Goal: Information Seeking & Learning: Find contact information

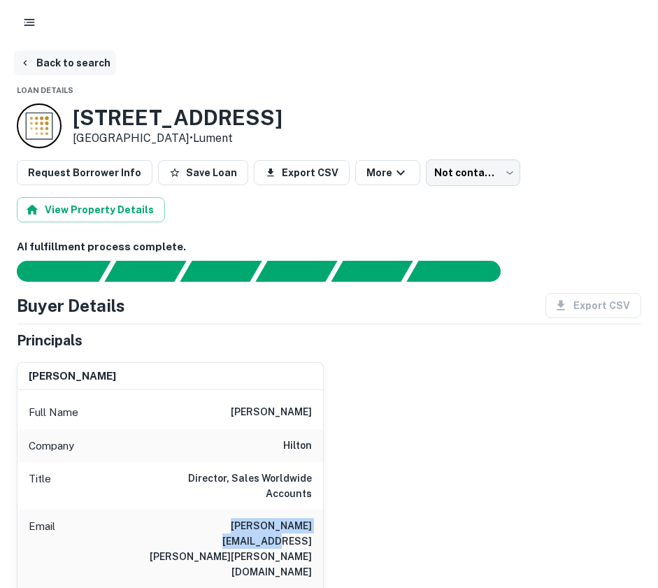
click at [25, 57] on button "Back to search" at bounding box center [65, 62] width 102 height 25
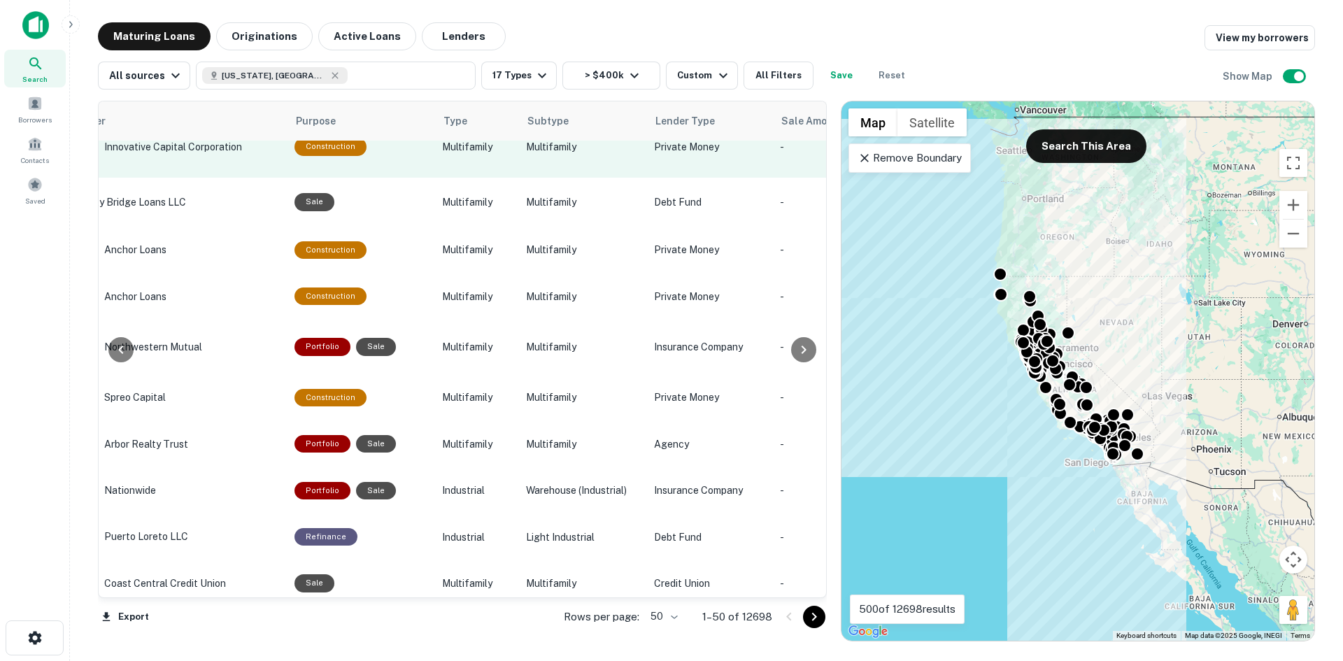
scroll to position [2092, 719]
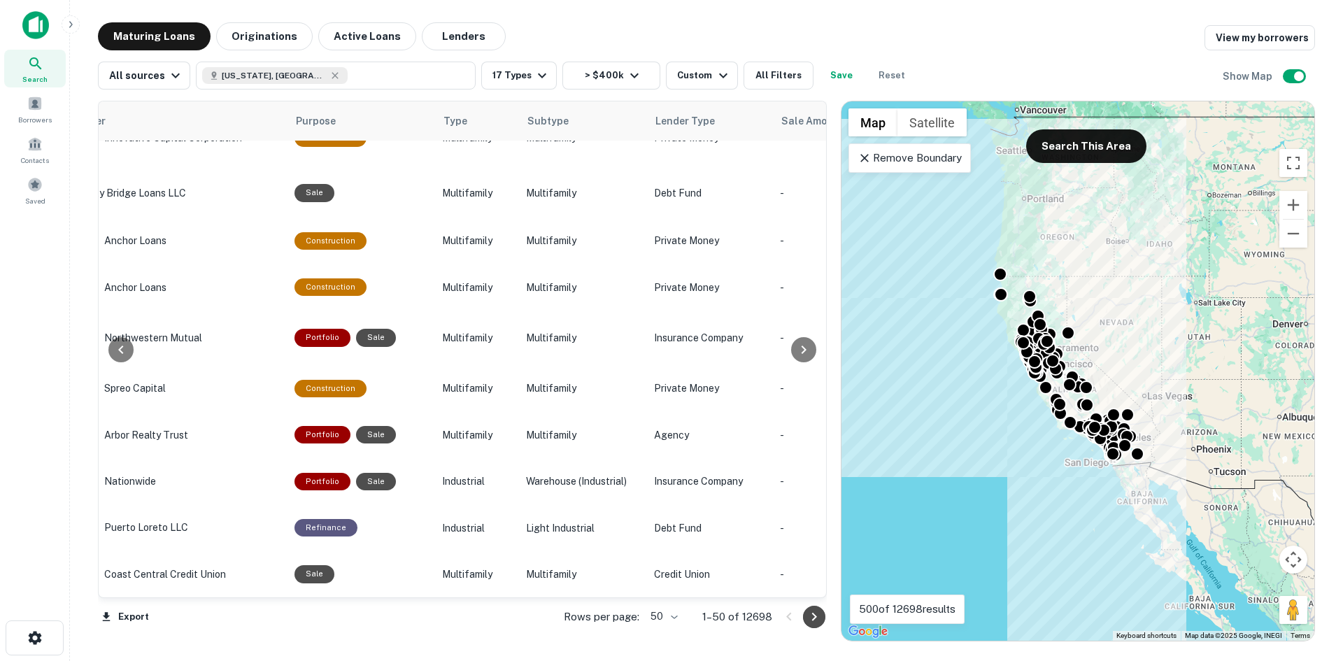
click at [658, 588] on icon "Go to next page" at bounding box center [814, 617] width 17 height 17
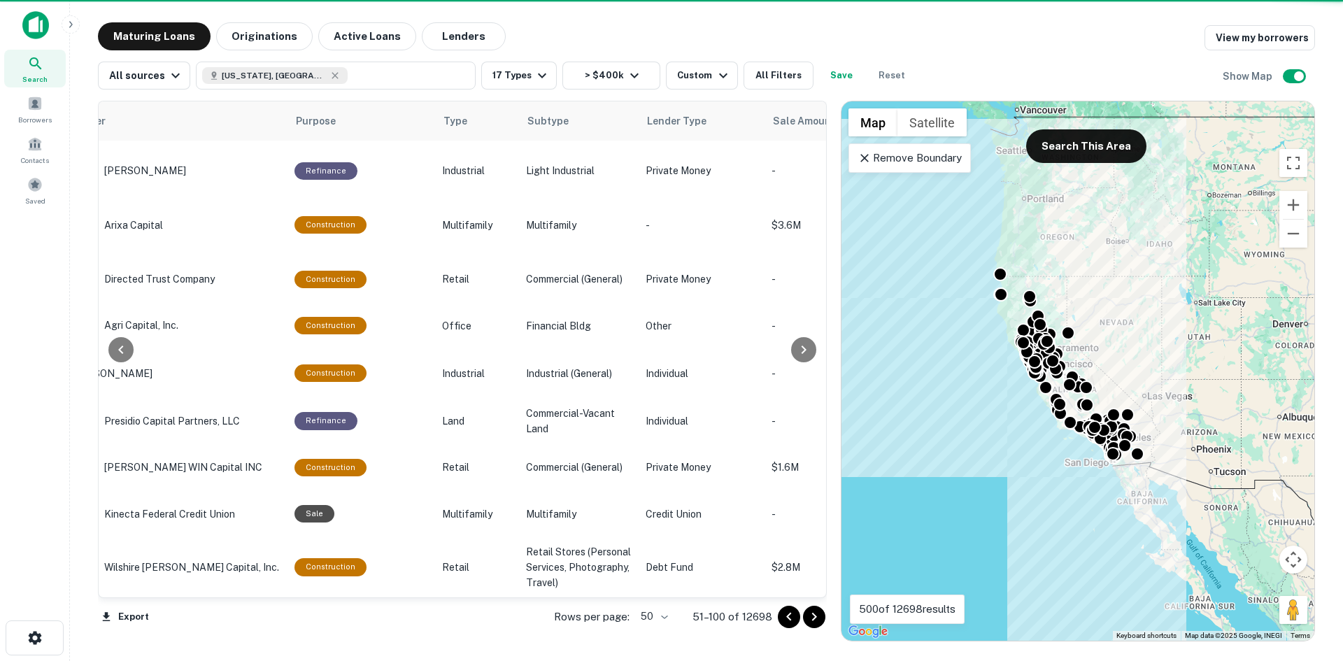
click at [658, 588] on icon "Go to next page" at bounding box center [814, 617] width 17 height 17
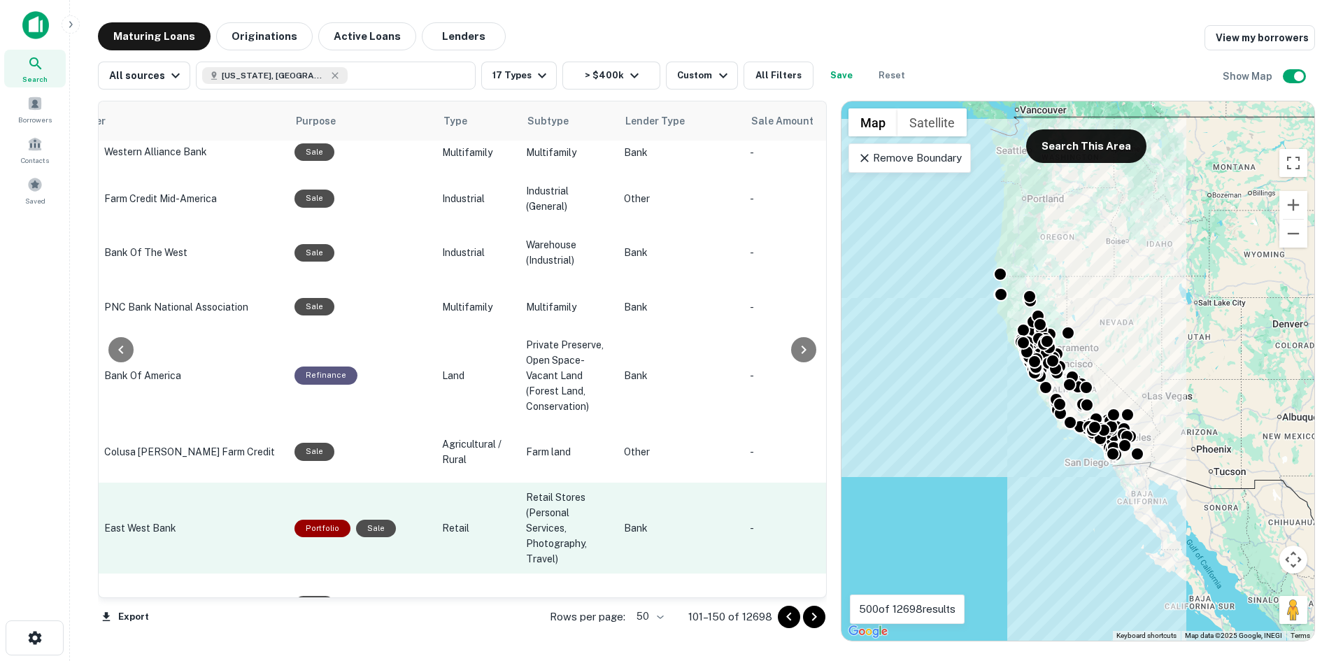
scroll to position [2203, 719]
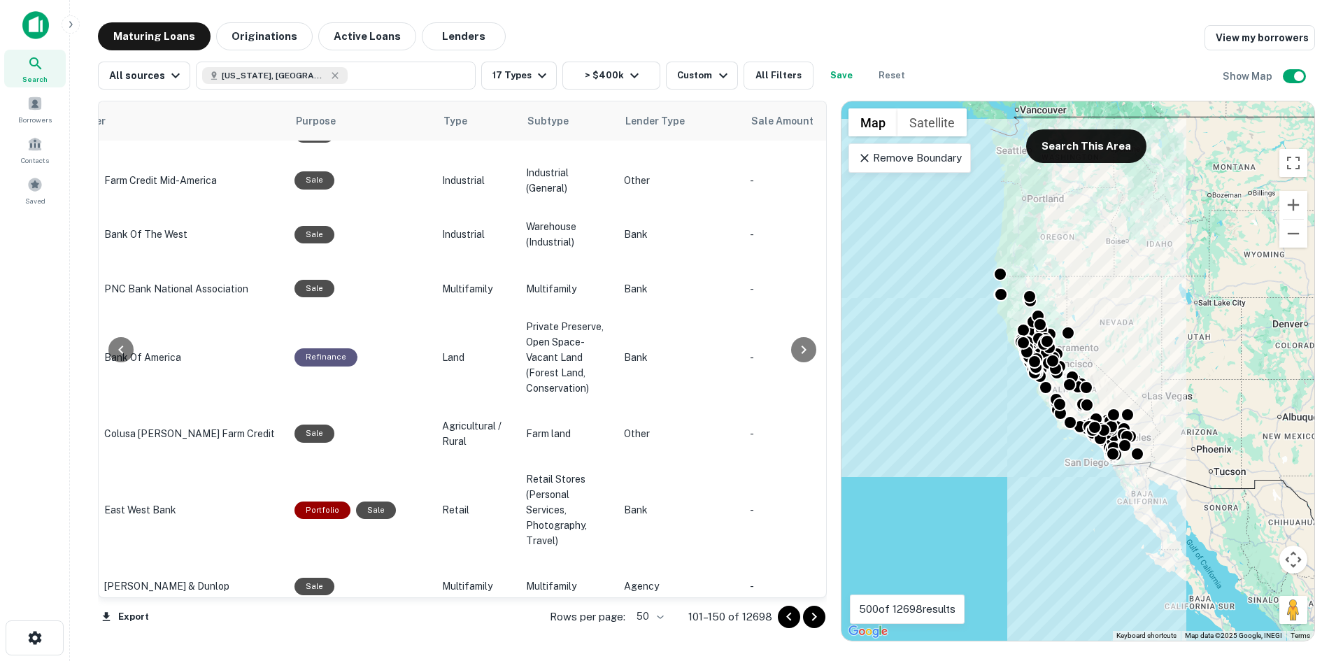
click at [658, 588] on icon "Go to next page" at bounding box center [814, 617] width 5 height 8
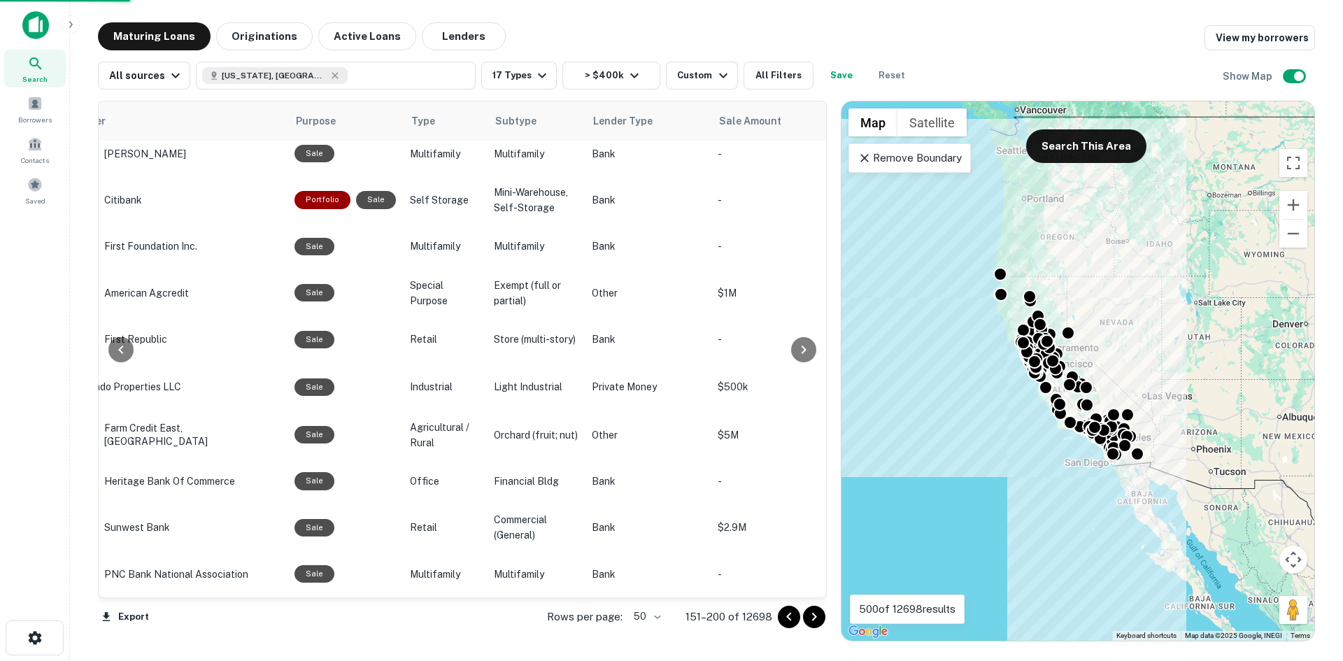
scroll to position [1979, 719]
click at [658, 588] on icon "Go to next page" at bounding box center [814, 617] width 17 height 17
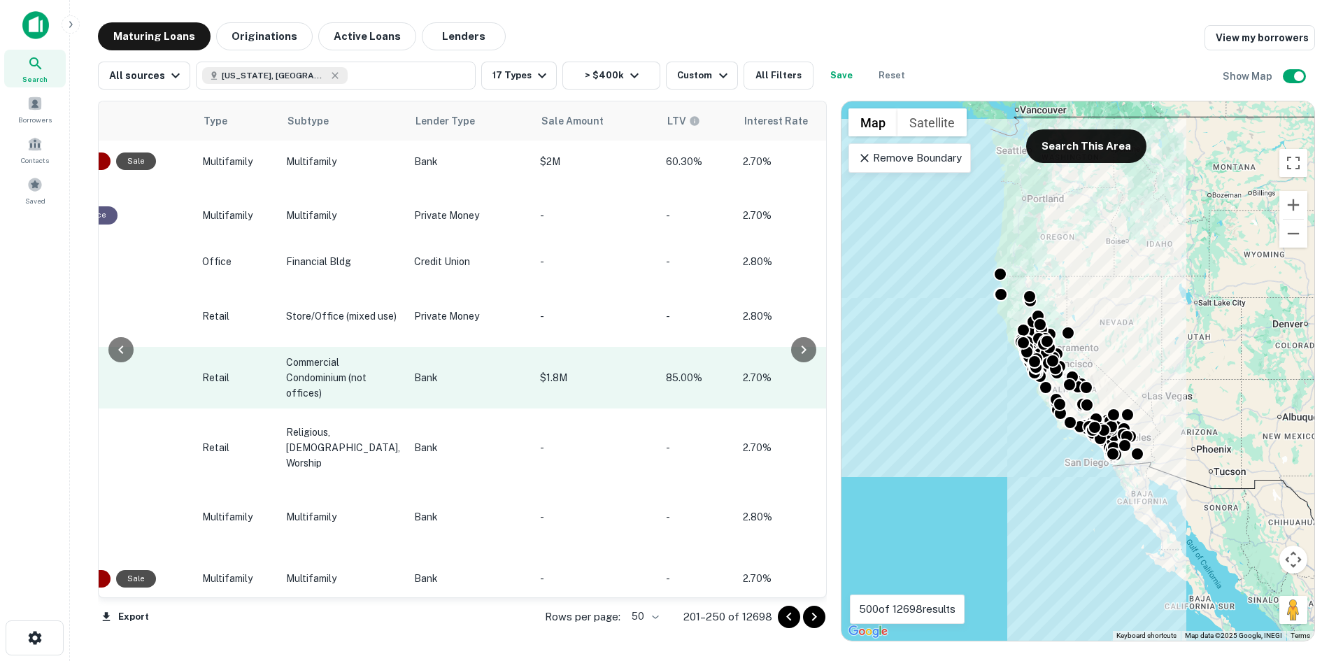
scroll to position [2168, 959]
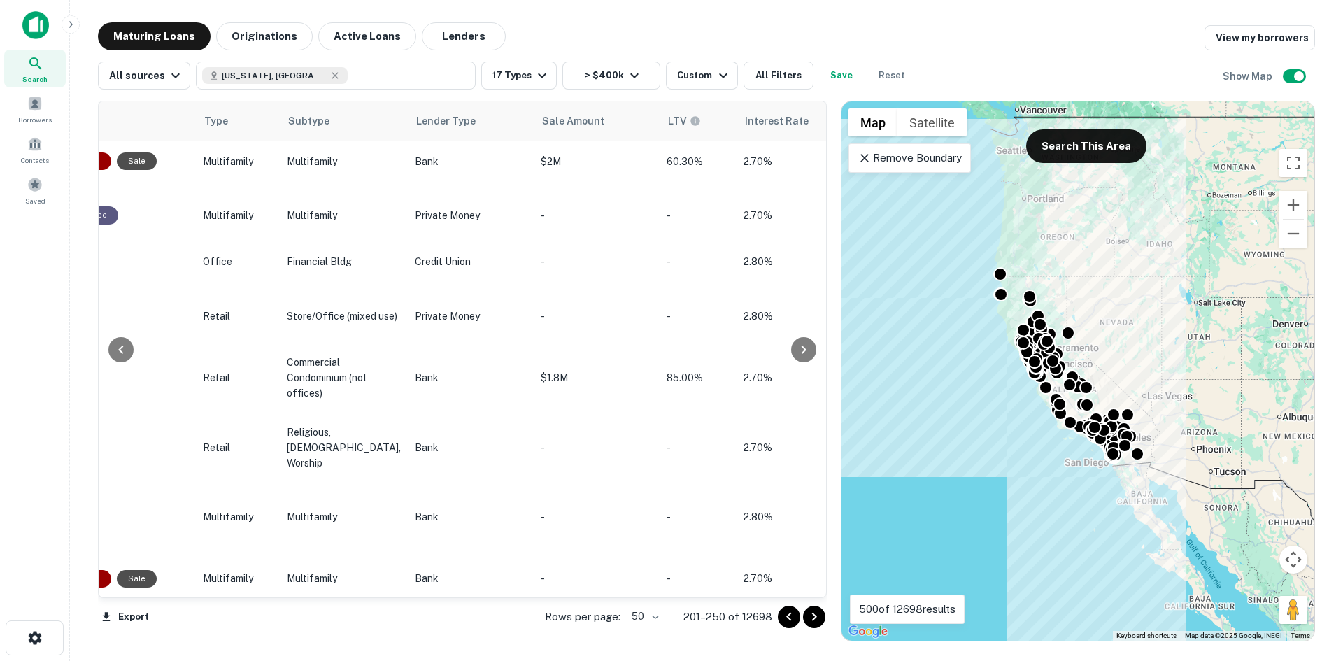
click at [658, 588] on icon "Go to next page" at bounding box center [814, 617] width 17 height 17
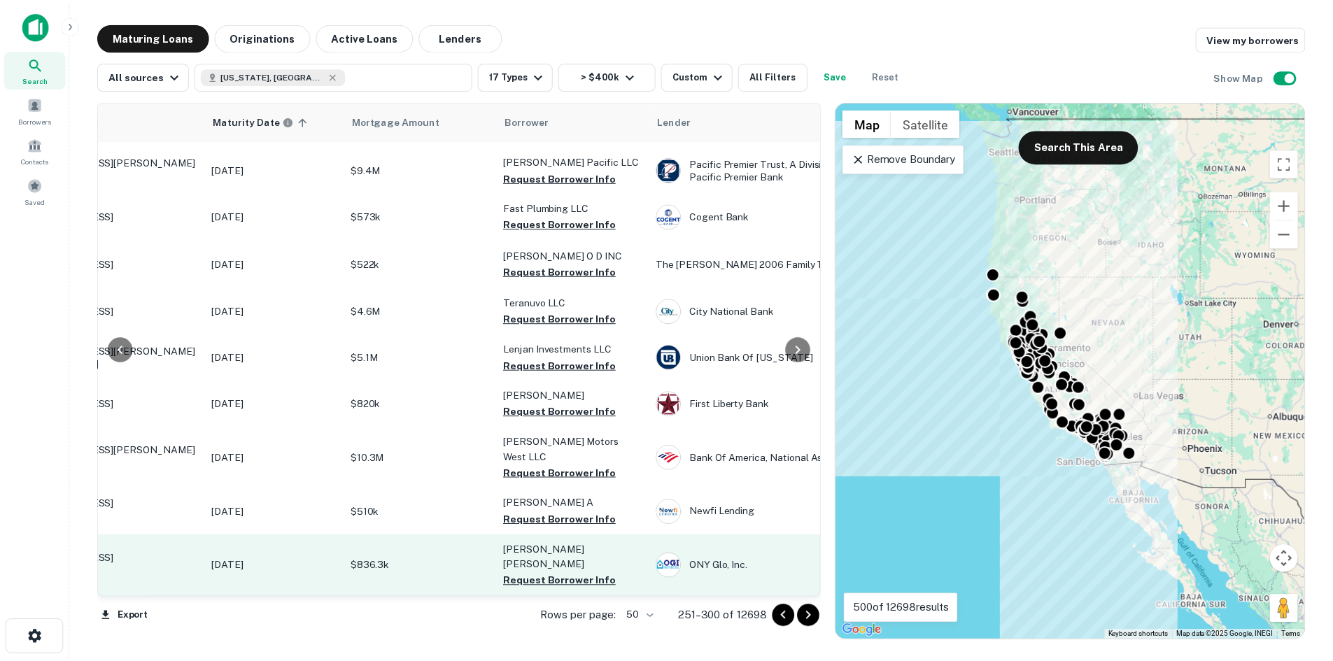
scroll to position [2096, 128]
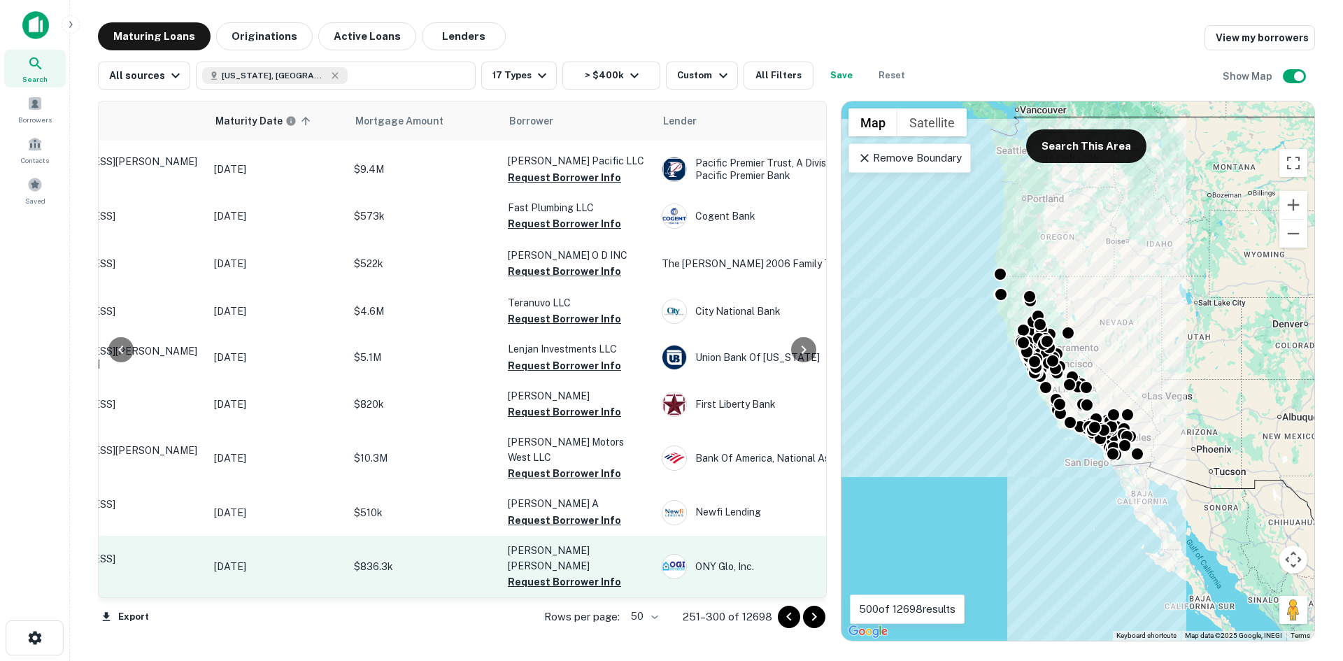
click at [213, 559] on td "[DATE]" at bounding box center [277, 567] width 140 height 62
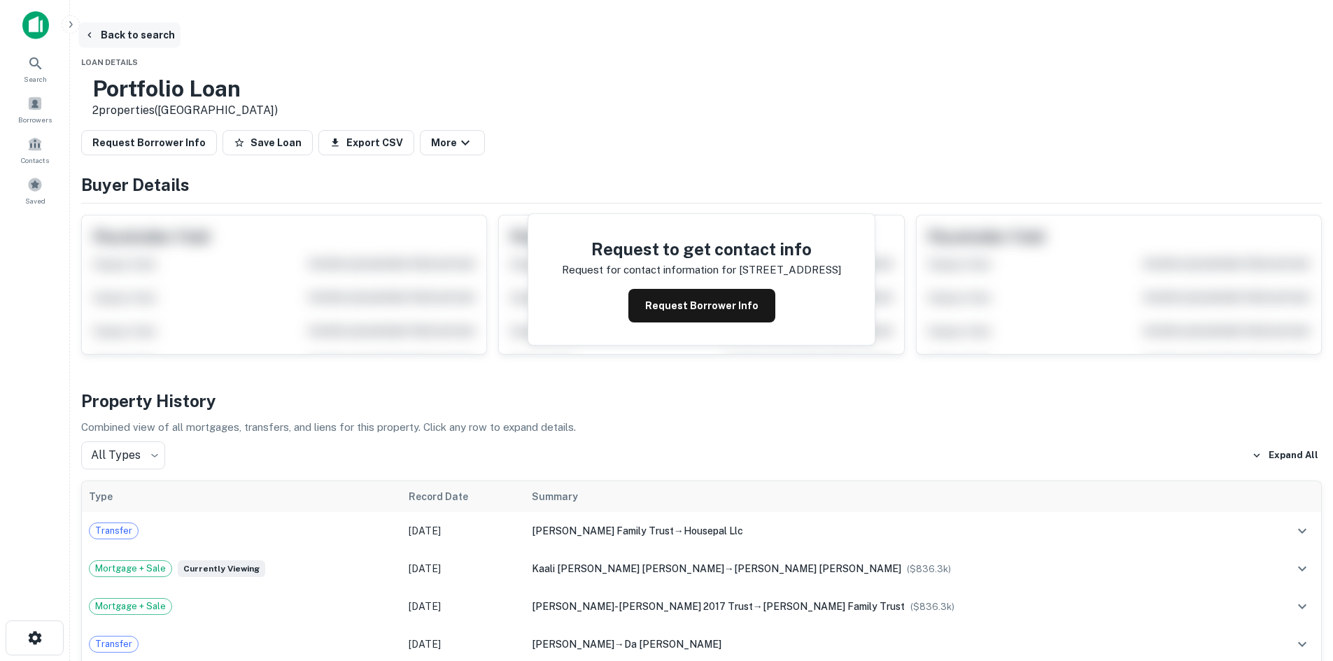
click at [95, 31] on icon "button" at bounding box center [89, 34] width 11 height 11
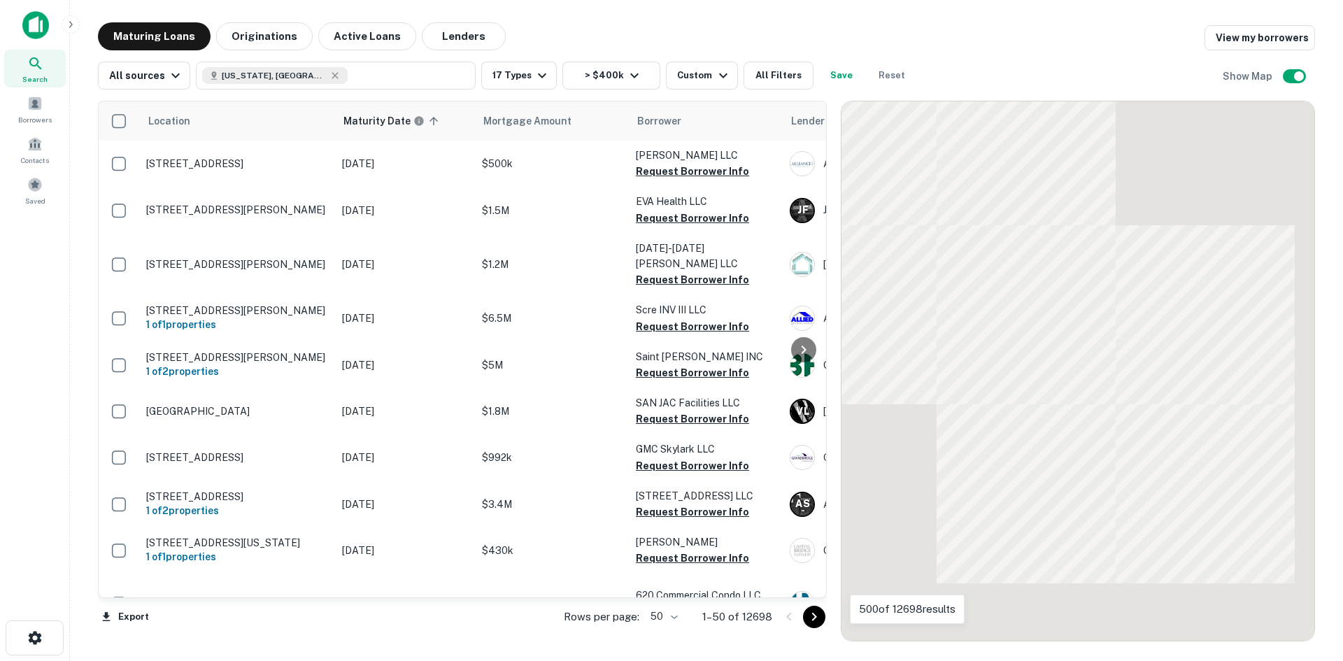
scroll to position [2092, 0]
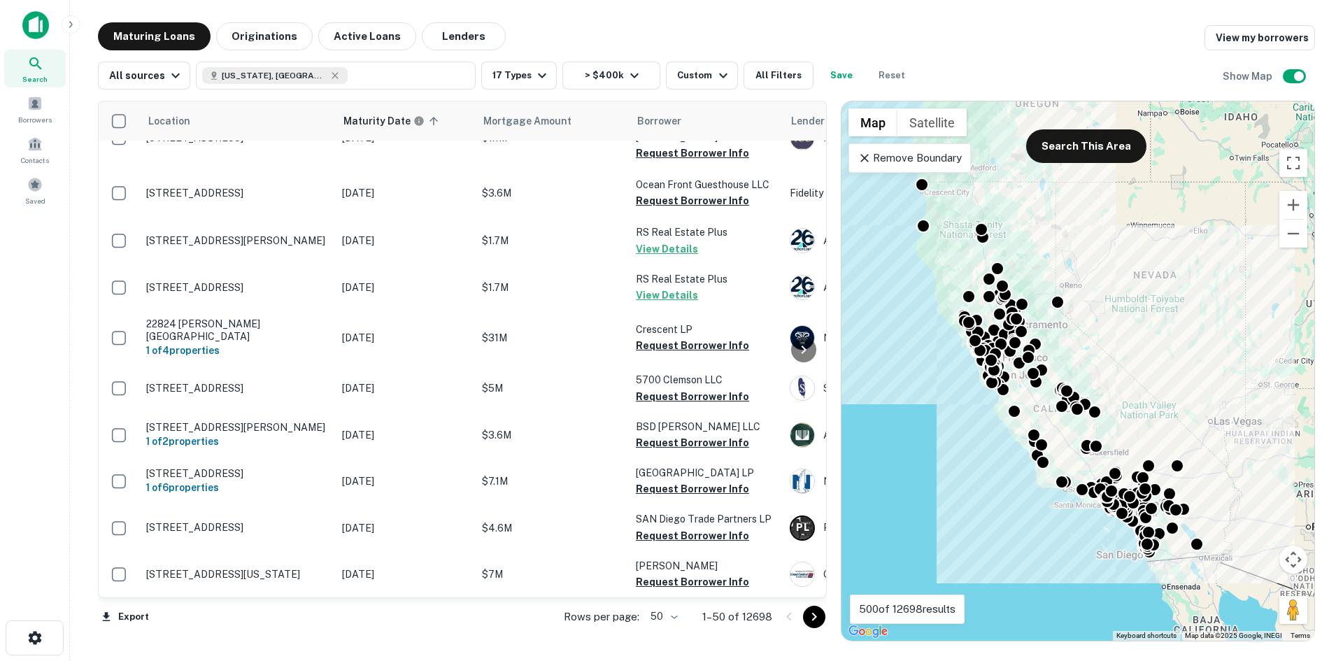
click at [658, 588] on icon "Go to next page" at bounding box center [814, 617] width 17 height 17
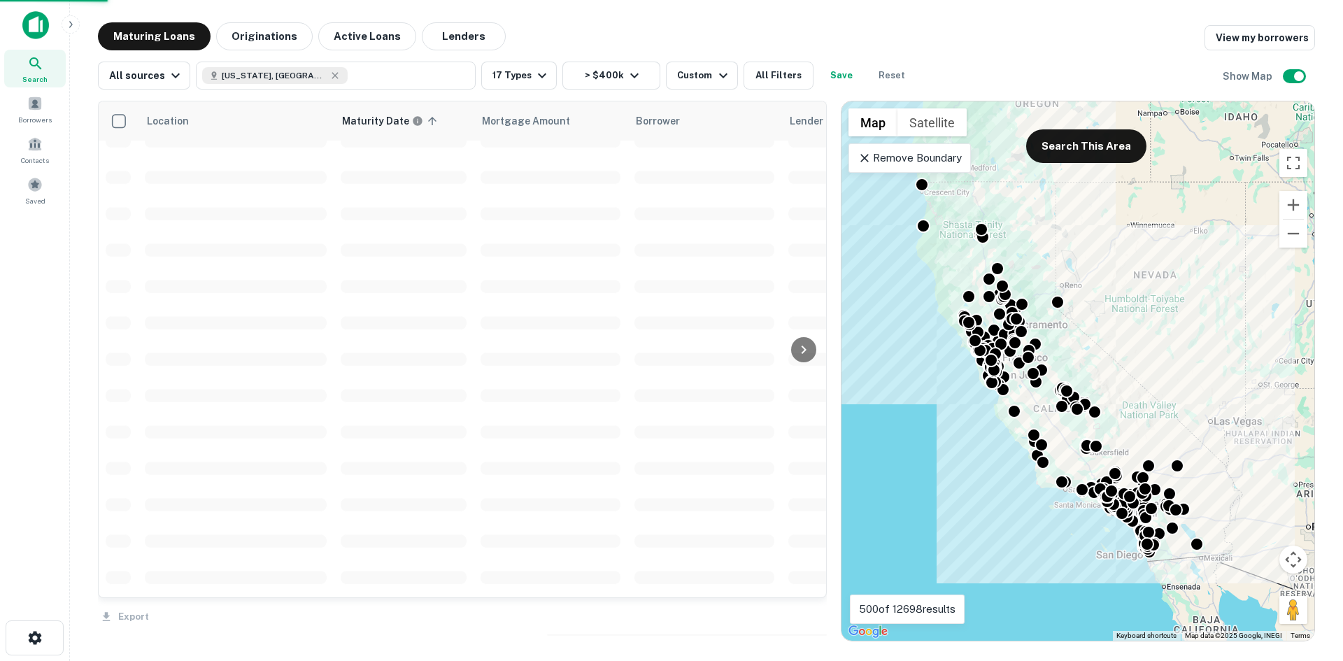
scroll to position [2096, 0]
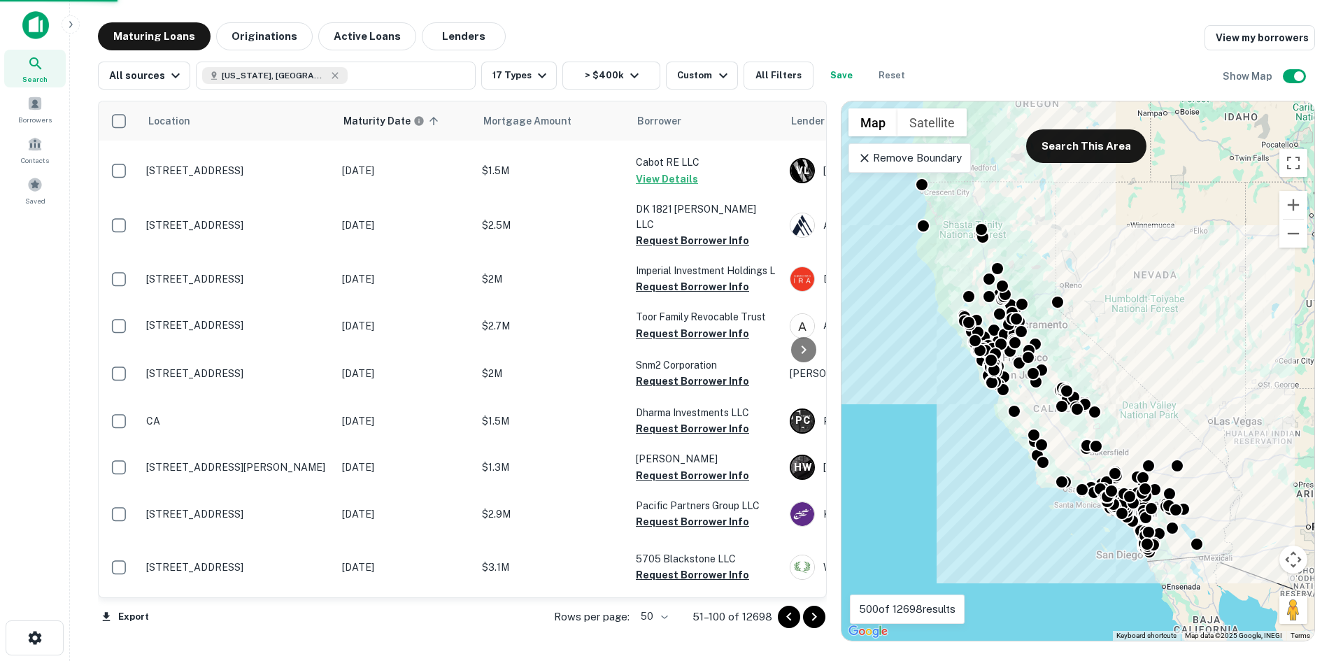
click at [658, 588] on icon "Go to next page" at bounding box center [814, 617] width 5 height 8
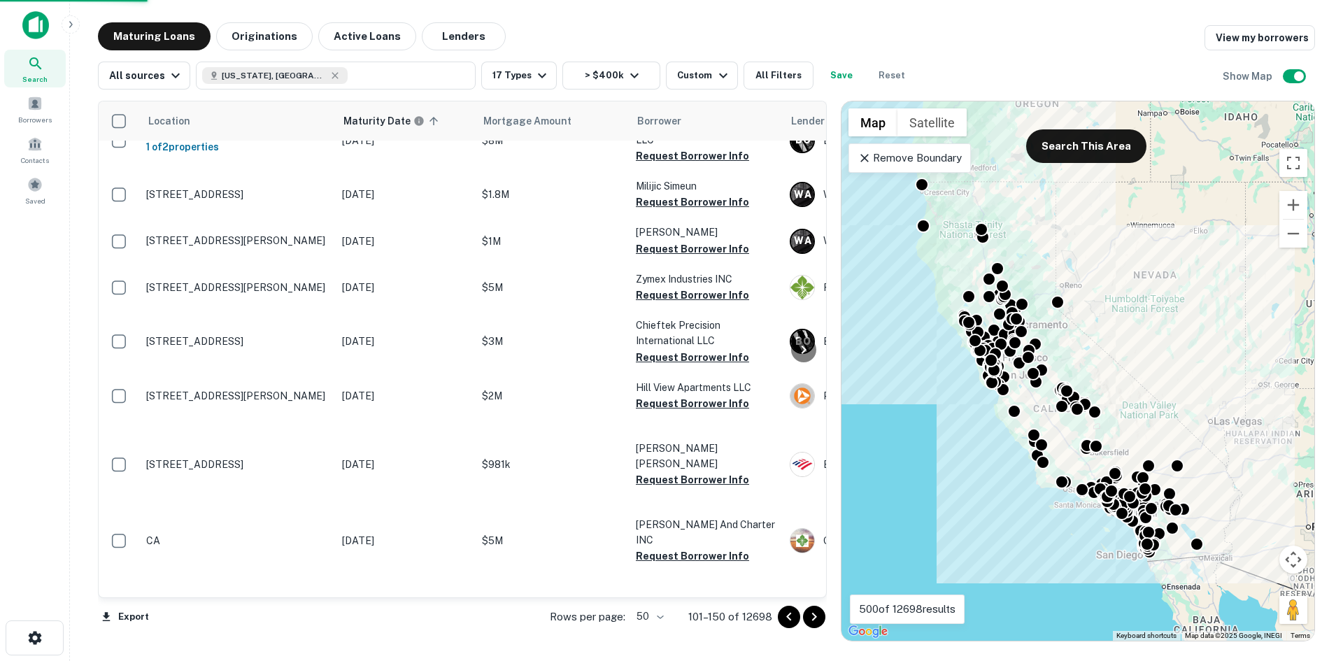
click at [658, 588] on icon "Go to next page" at bounding box center [814, 617] width 5 height 8
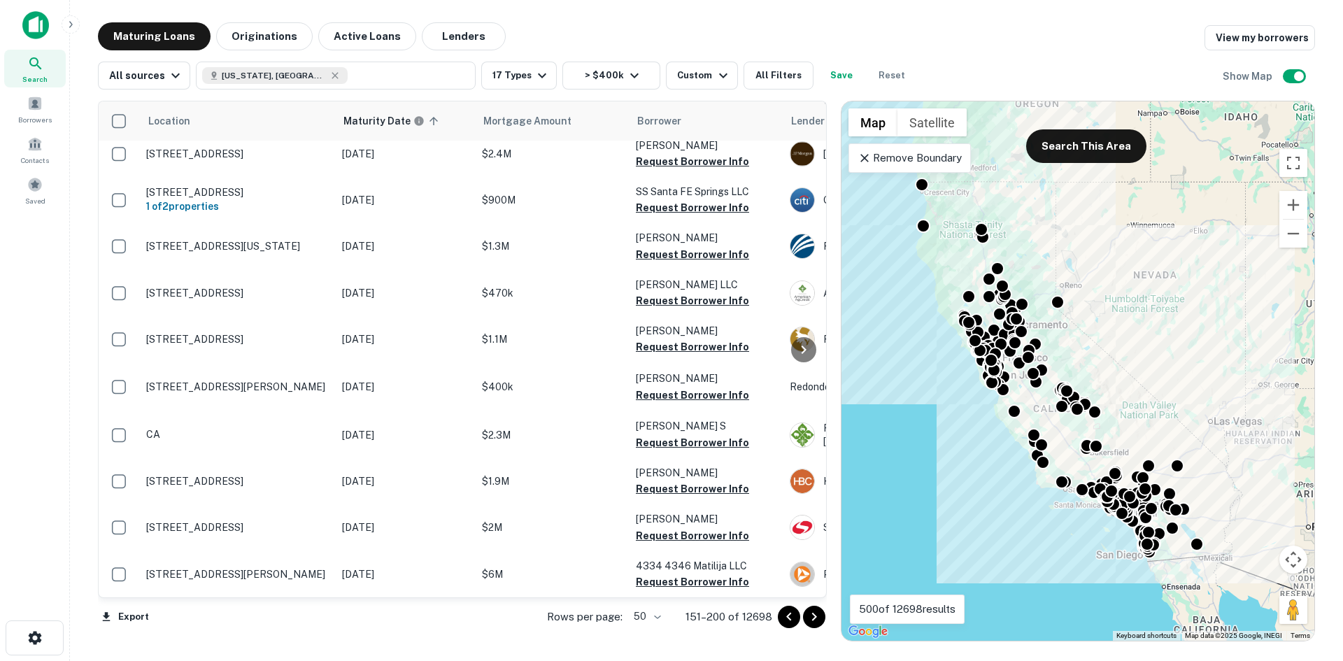
scroll to position [1979, 0]
click at [658, 588] on icon "Go to next page" at bounding box center [814, 617] width 5 height 8
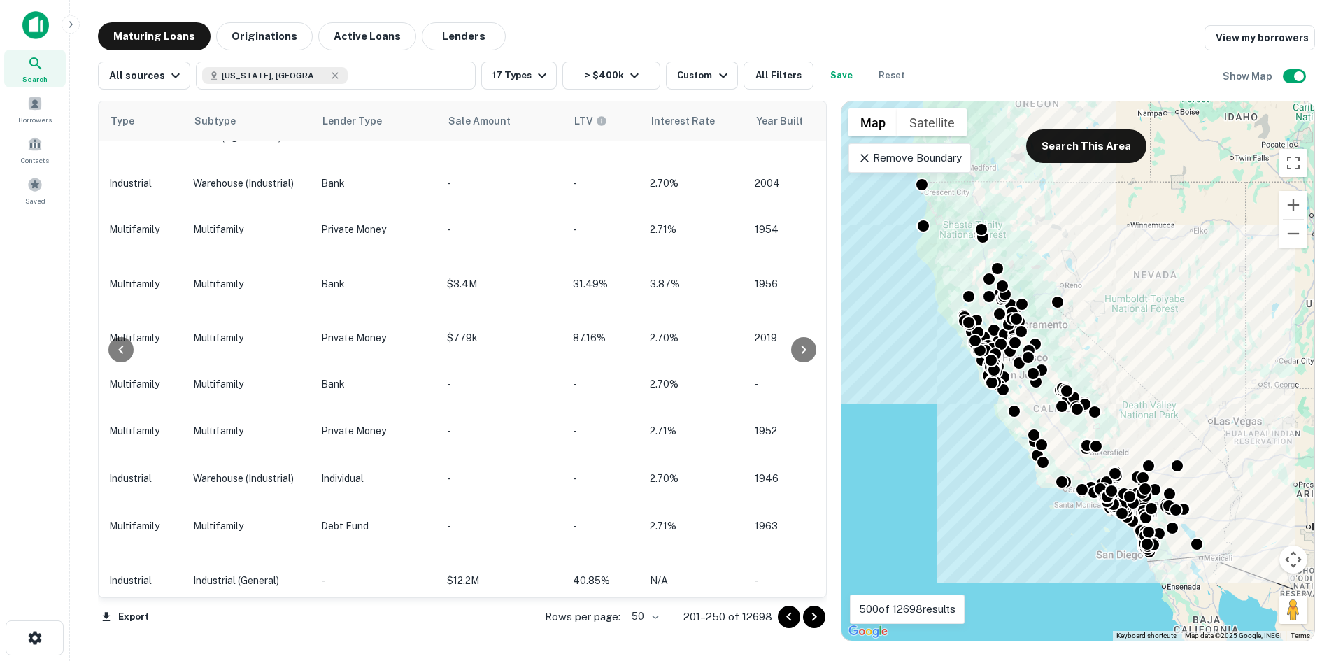
scroll to position [1529, 1052]
click at [658, 588] on icon "Go to next page" at bounding box center [814, 617] width 17 height 17
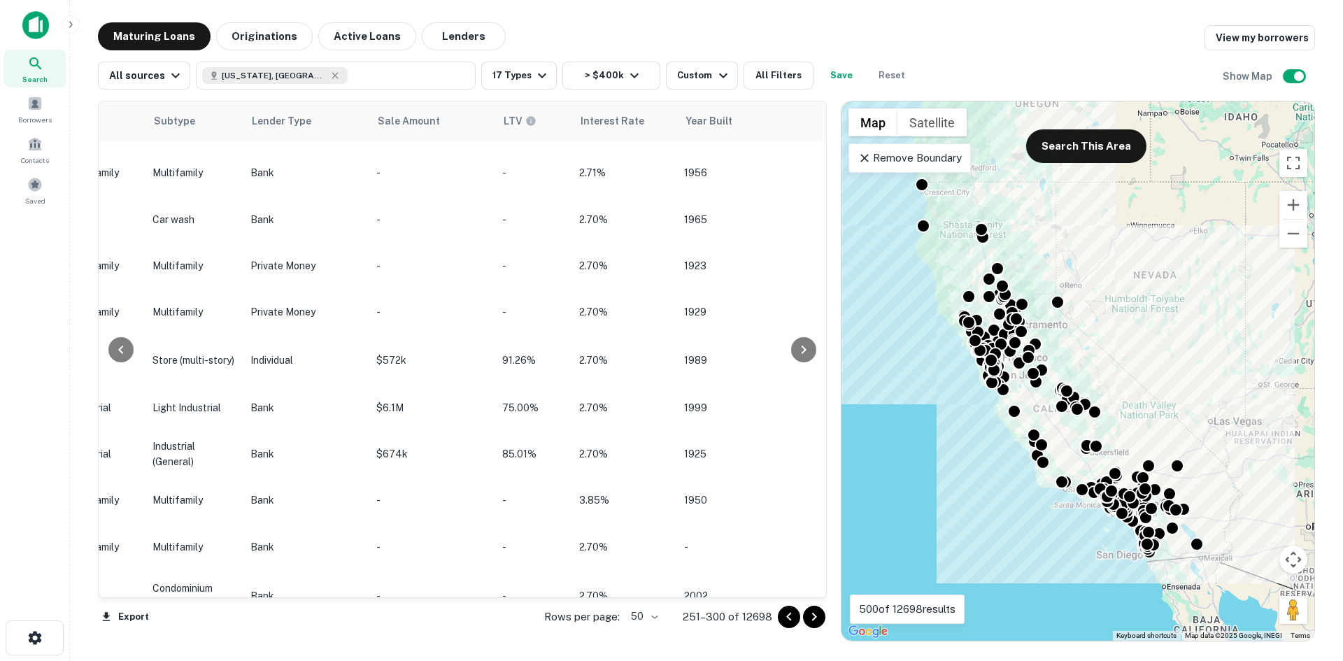
scroll to position [2110, 1061]
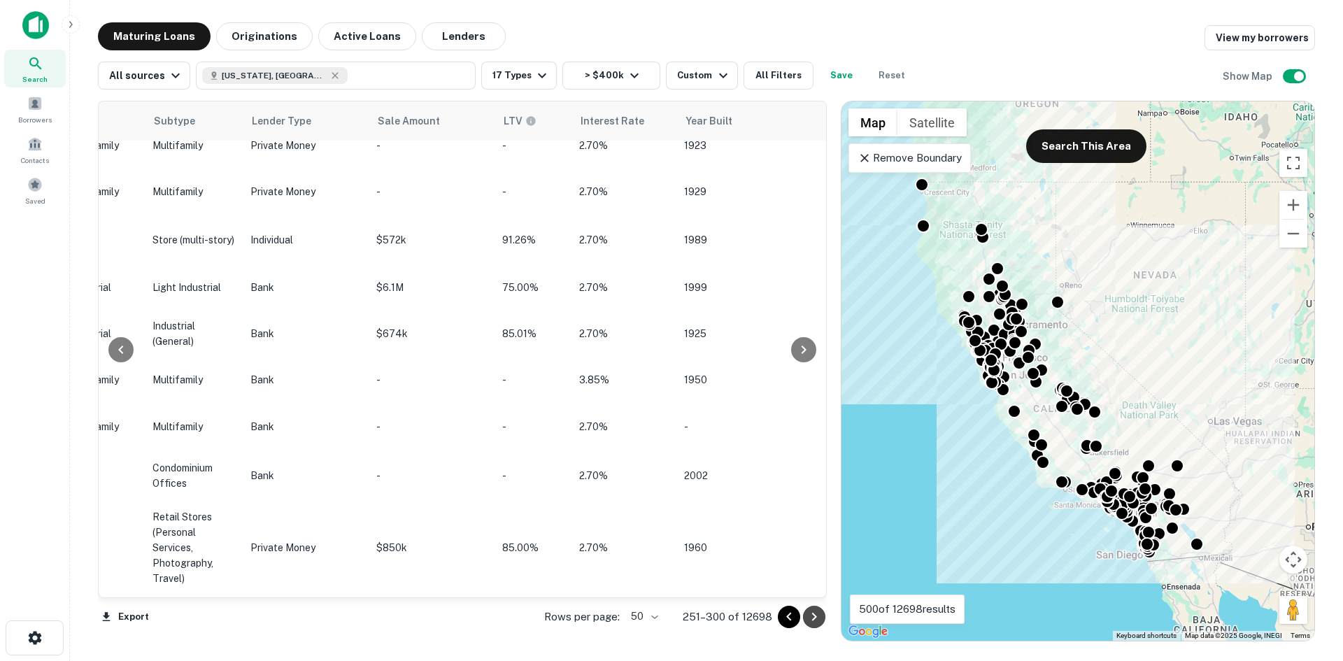
click at [658, 588] on icon "Go to next page" at bounding box center [814, 617] width 17 height 17
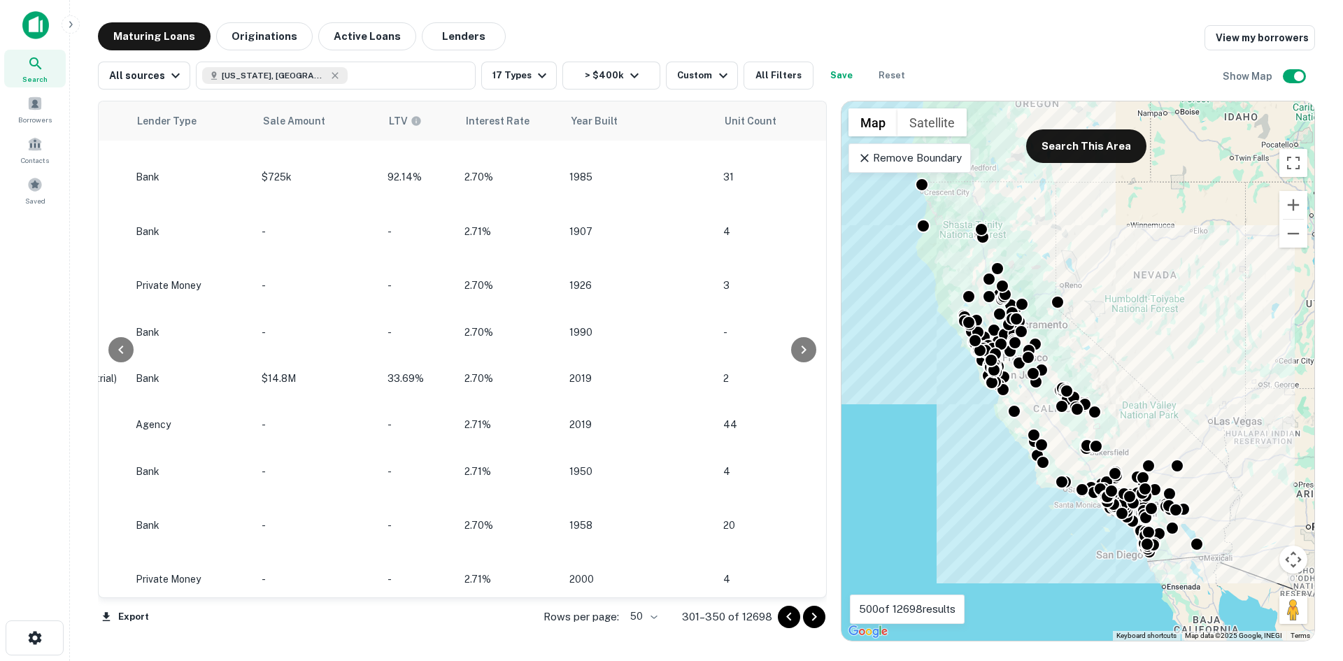
scroll to position [2146, 1200]
click at [658, 588] on icon "Go to next page" at bounding box center [814, 617] width 17 height 17
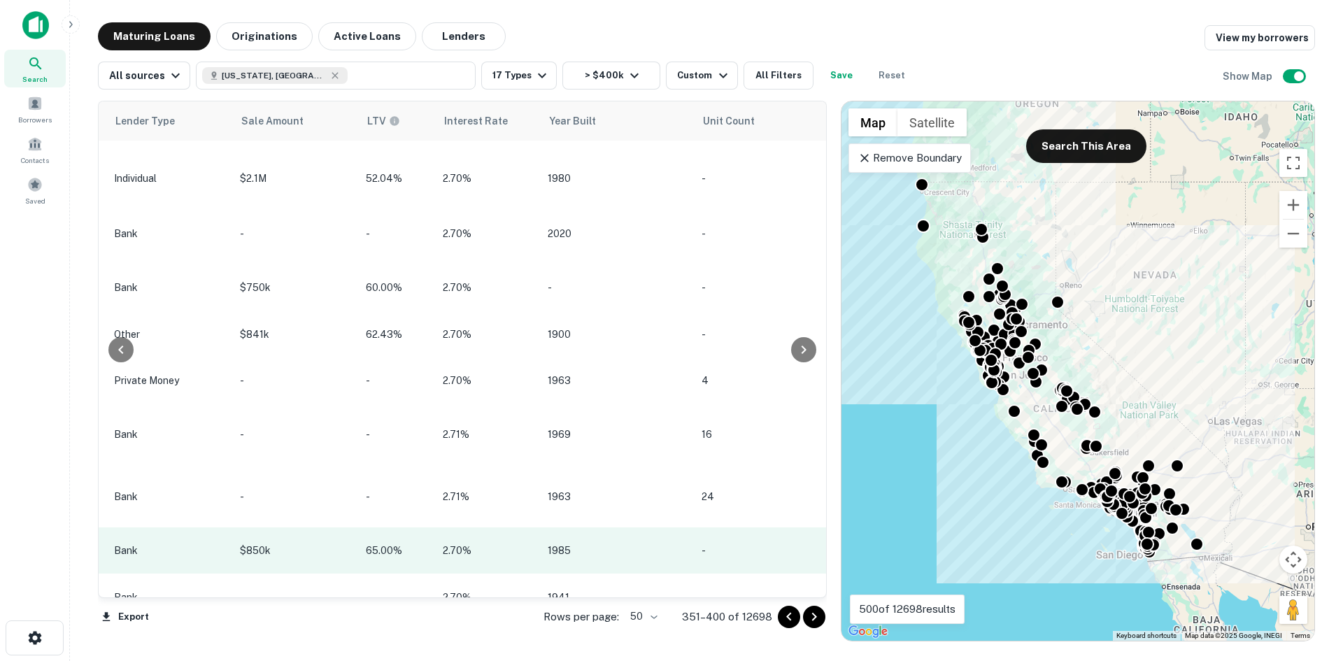
scroll to position [2101, 1240]
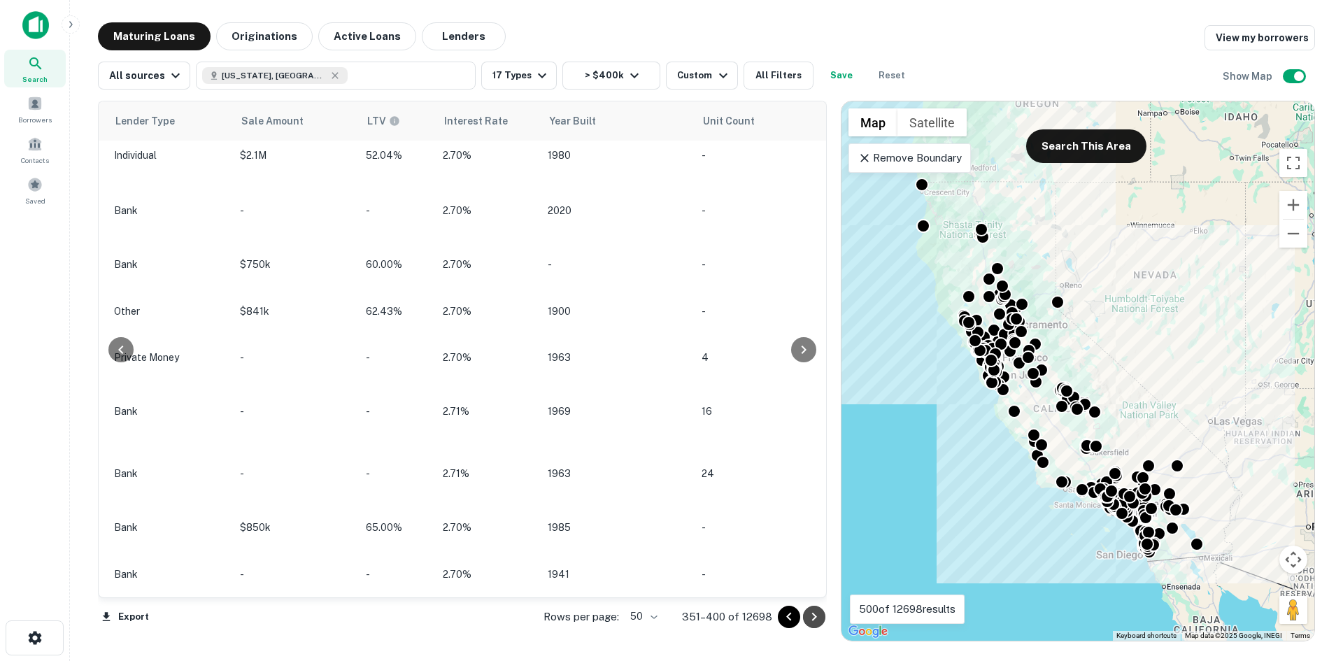
click at [658, 588] on icon "Go to next page" at bounding box center [814, 617] width 17 height 17
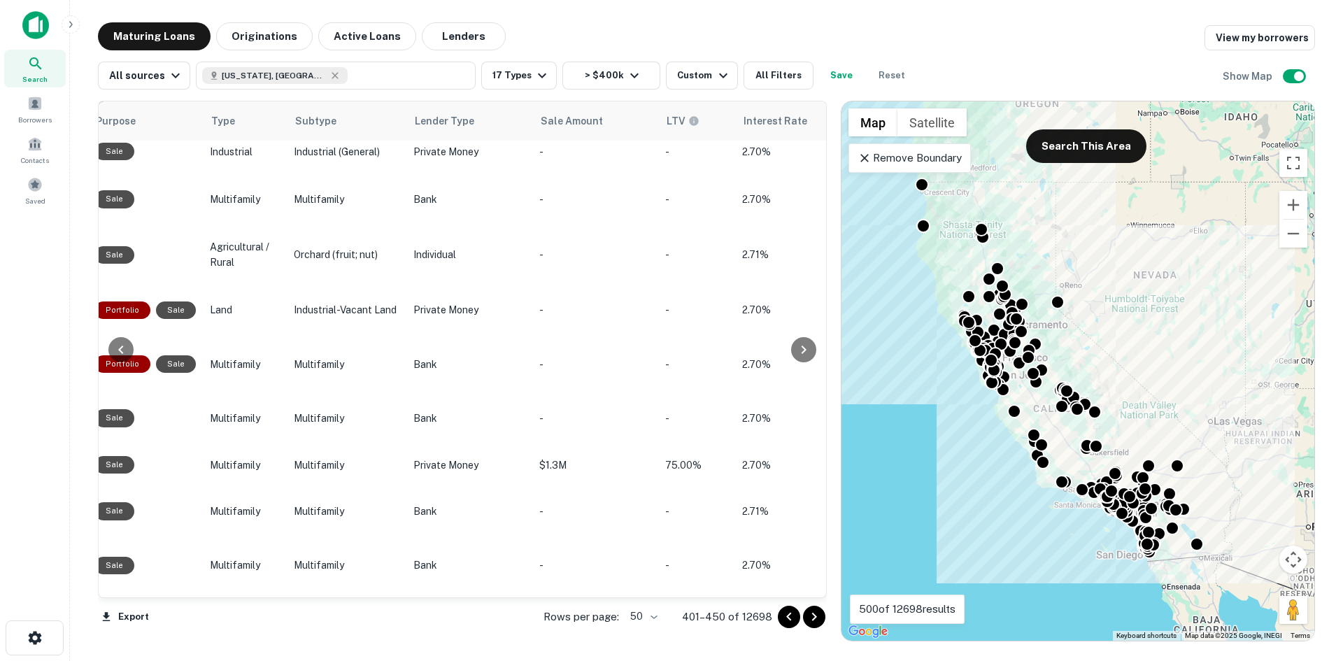
scroll to position [1971, 919]
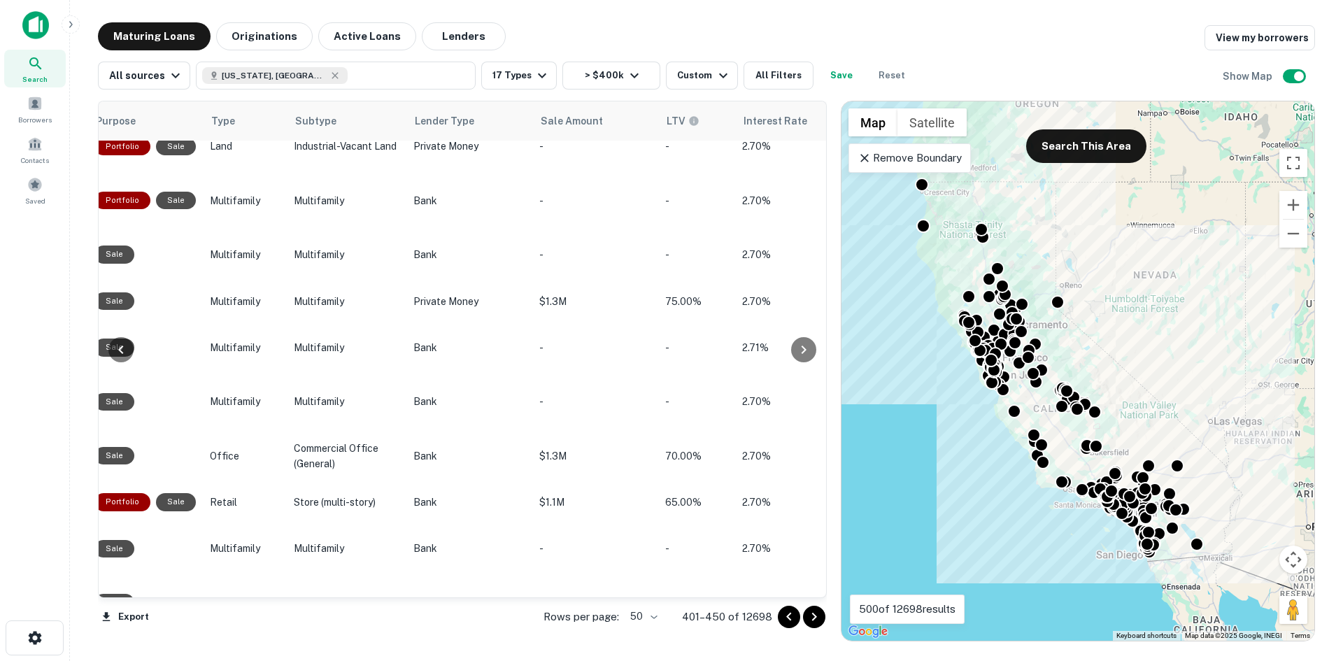
click at [658, 588] on icon "Go to next page" at bounding box center [814, 617] width 17 height 17
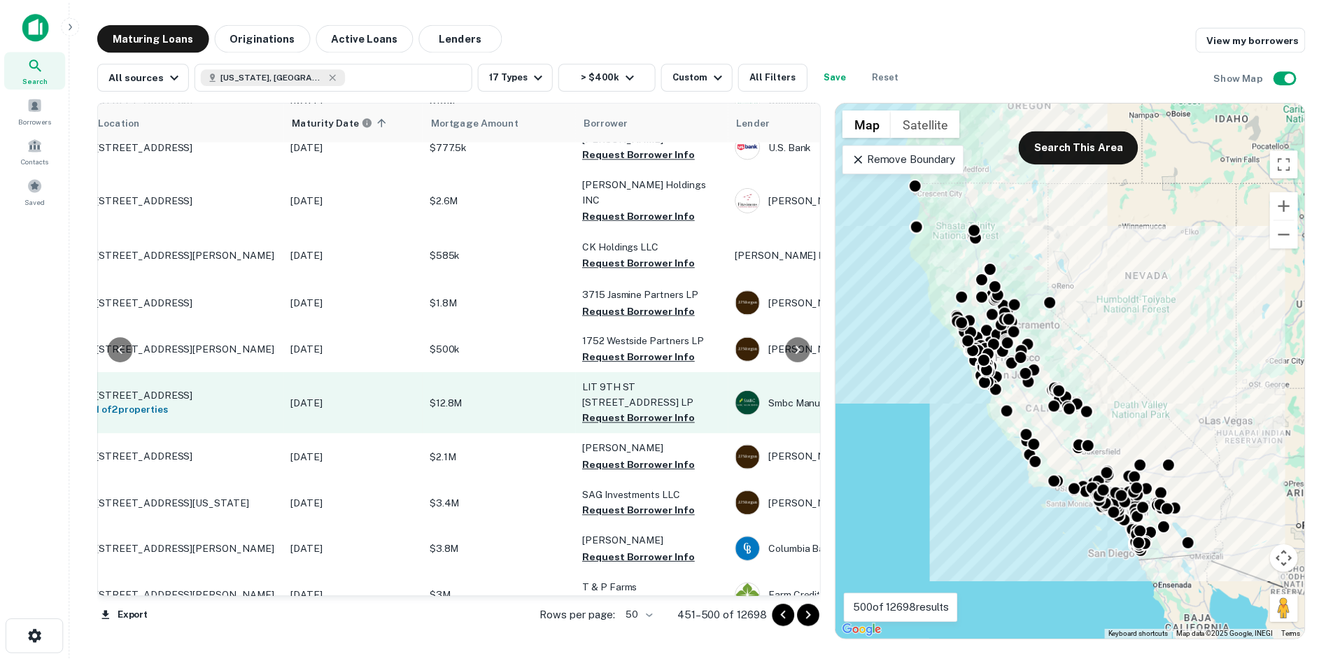
scroll to position [1251, 57]
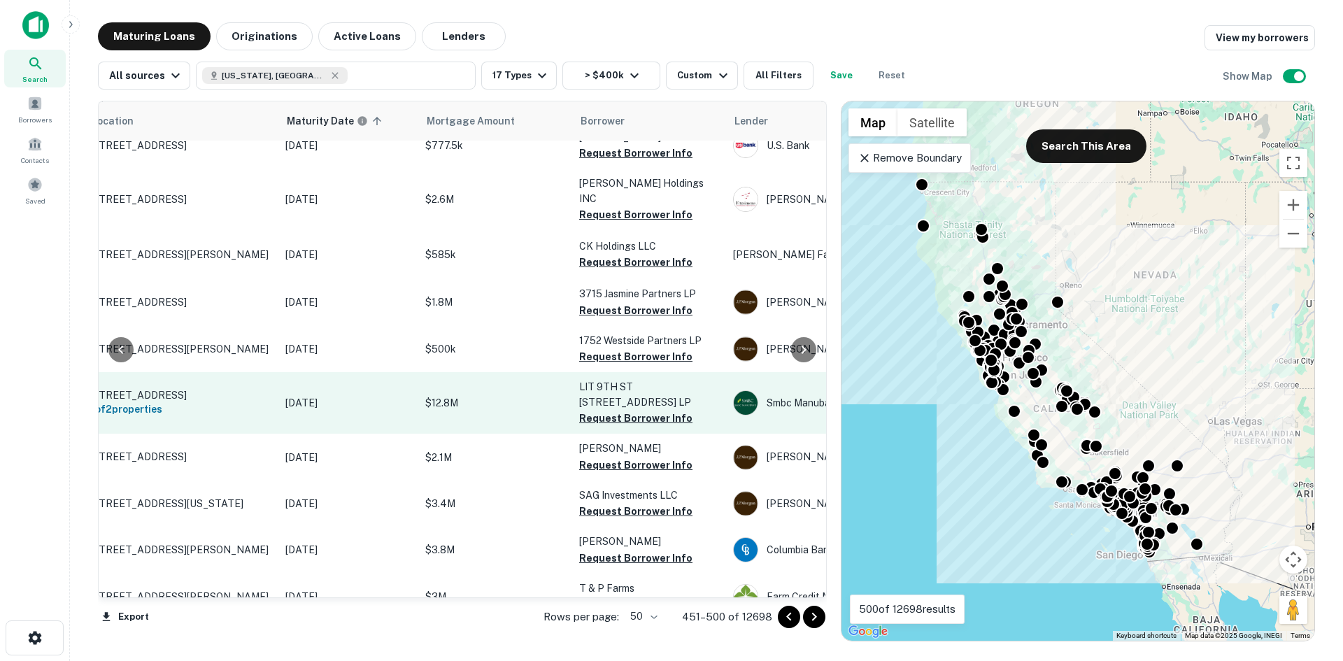
click at [500, 395] on p "$12.8M" at bounding box center [495, 402] width 140 height 15
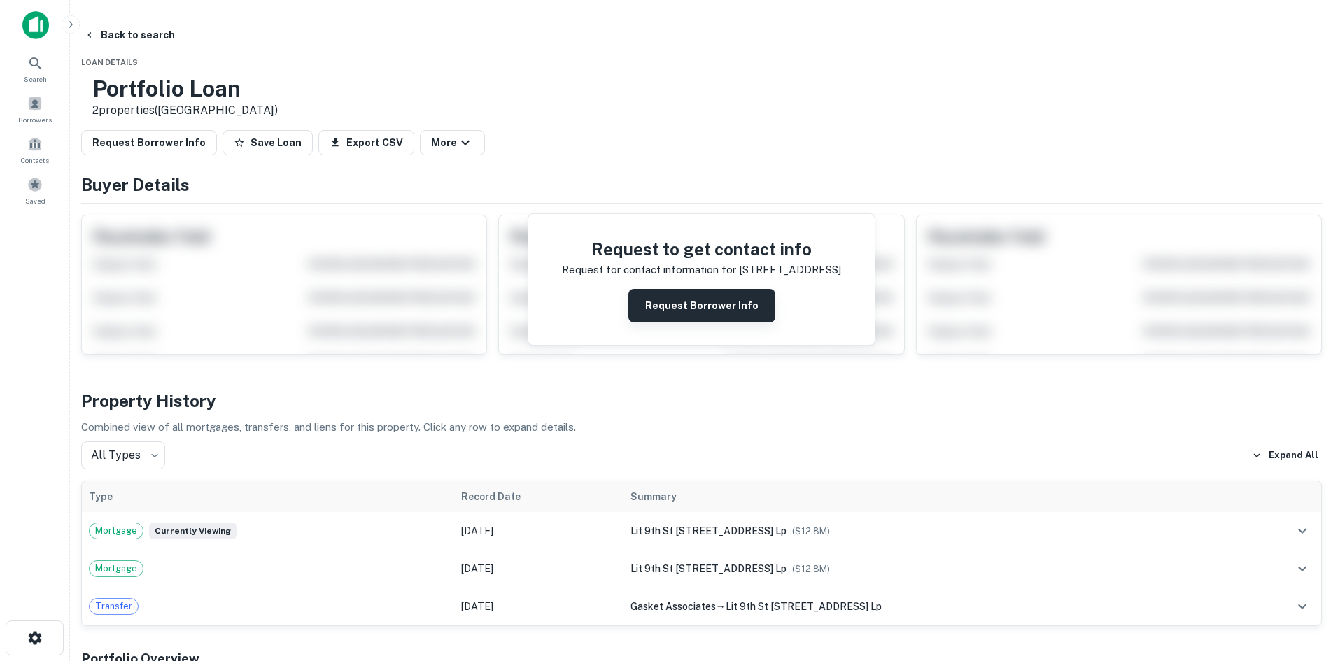
click at [658, 307] on button "Request Borrower Info" at bounding box center [701, 306] width 147 height 34
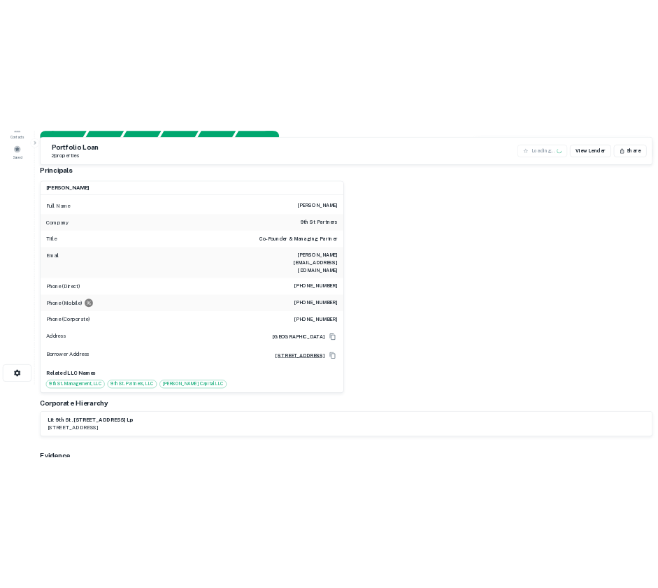
scroll to position [148, 0]
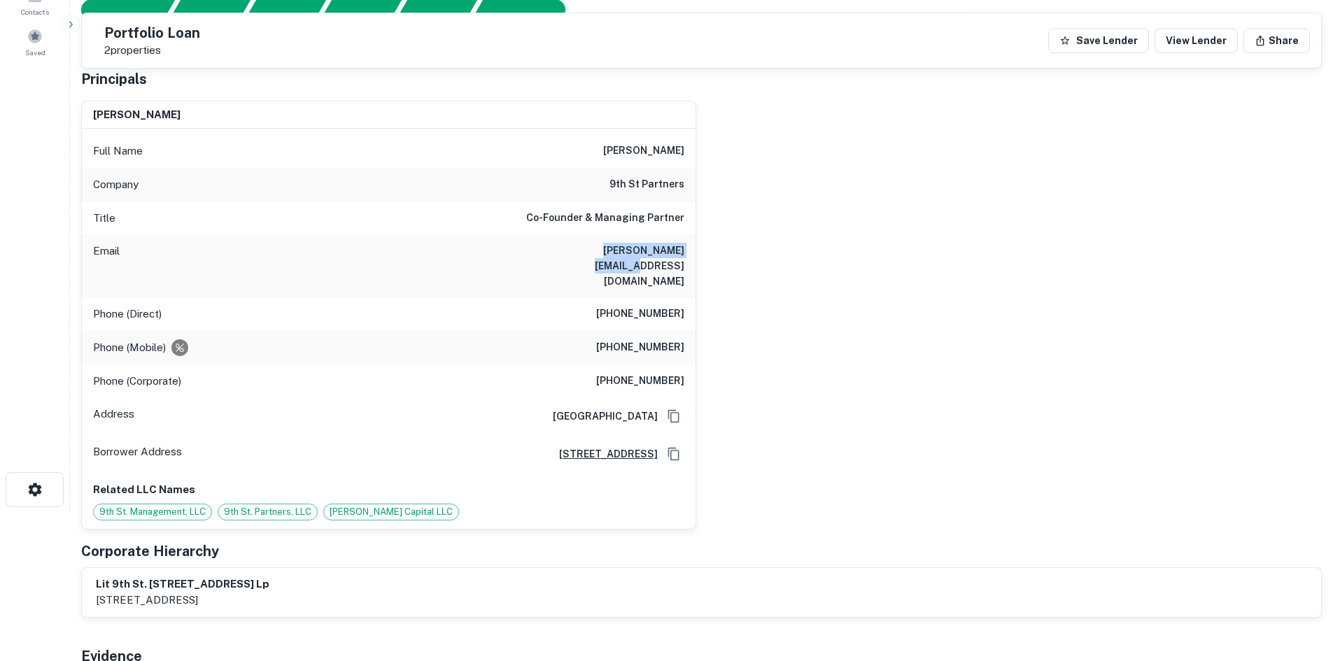
drag, startPoint x: 685, startPoint y: 252, endPoint x: 539, endPoint y: 266, distance: 146.2
click at [539, 266] on div "Email [PERSON_NAME][EMAIL_ADDRESS][DOMAIN_NAME]" at bounding box center [389, 265] width 614 height 63
copy h6 "[PERSON_NAME][EMAIL_ADDRESS][DOMAIN_NAME]"
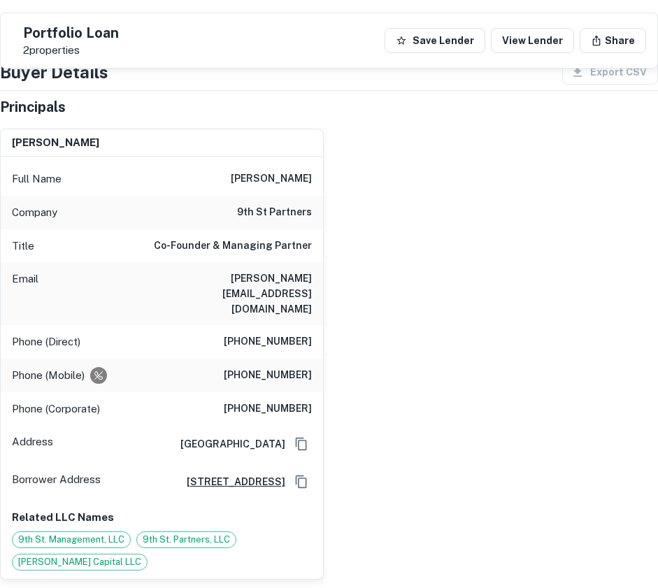
click at [384, 170] on div "[PERSON_NAME] Full Name [PERSON_NAME] Company 9th st partners Title Co-Founder …" at bounding box center [324, 349] width 670 height 463
click at [282, 48] on div "Portfolio Loan 2 properties Save Lender View Lender Share" at bounding box center [329, 40] width 657 height 55
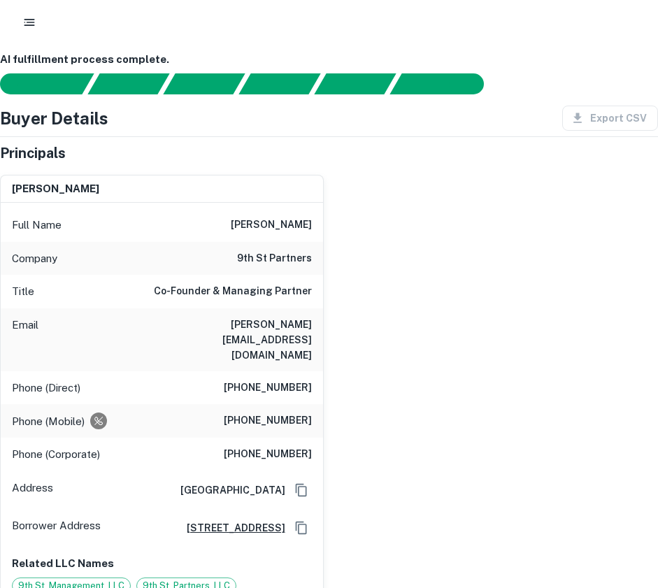
scroll to position [0, 0]
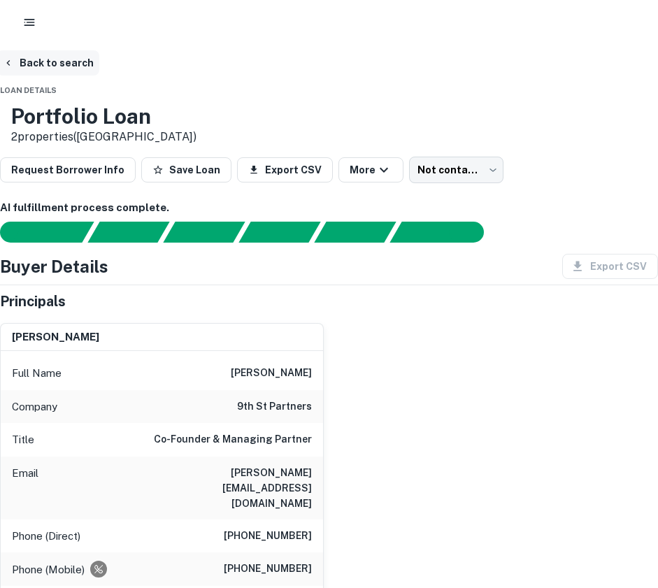
click at [31, 62] on button "Back to search" at bounding box center [48, 62] width 102 height 25
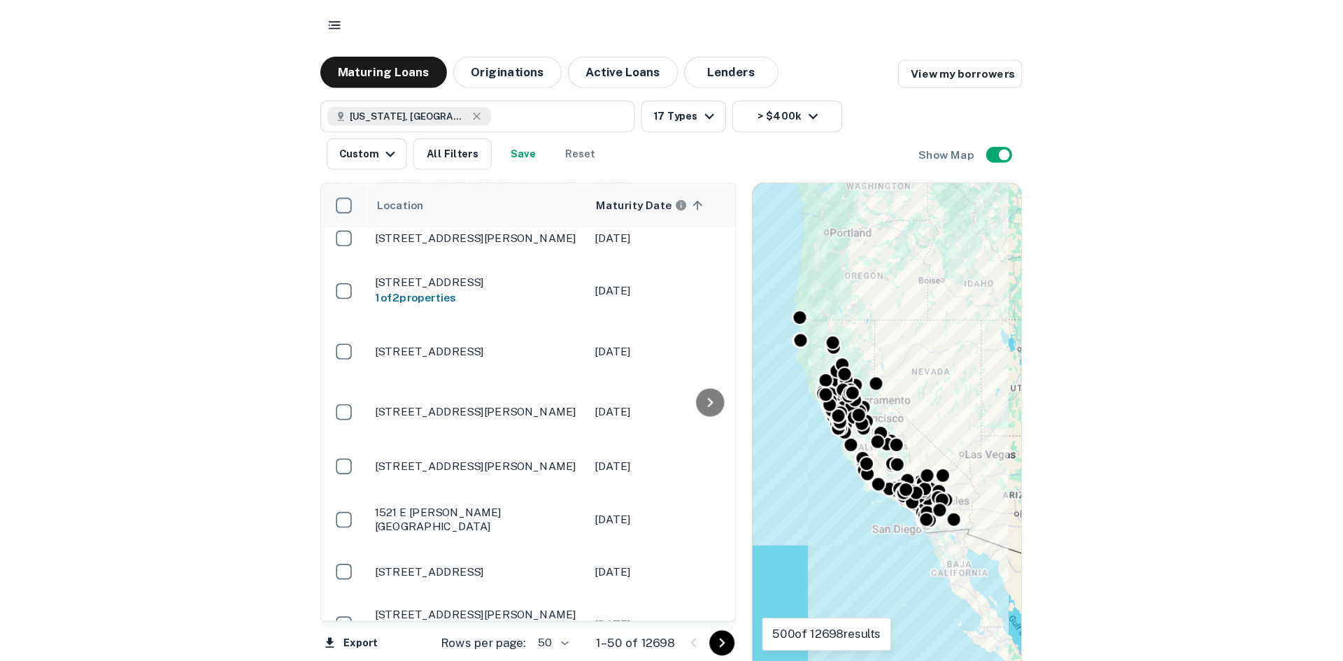
scroll to position [1353, 0]
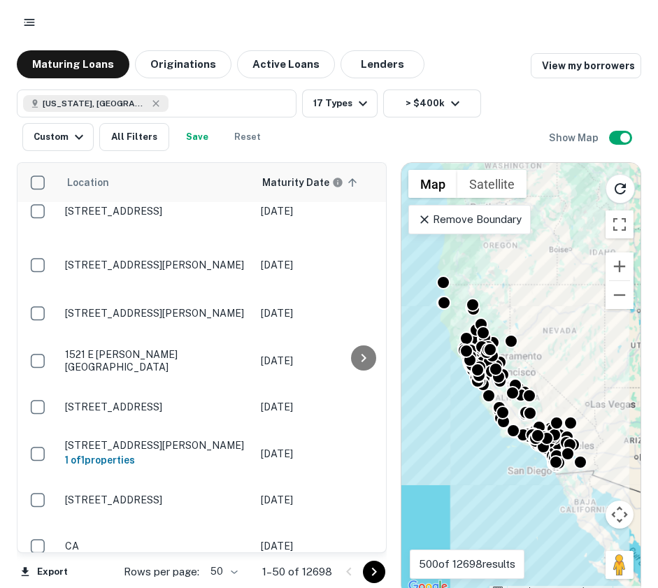
click at [376, 574] on icon "Go to next page" at bounding box center [374, 572] width 17 height 17
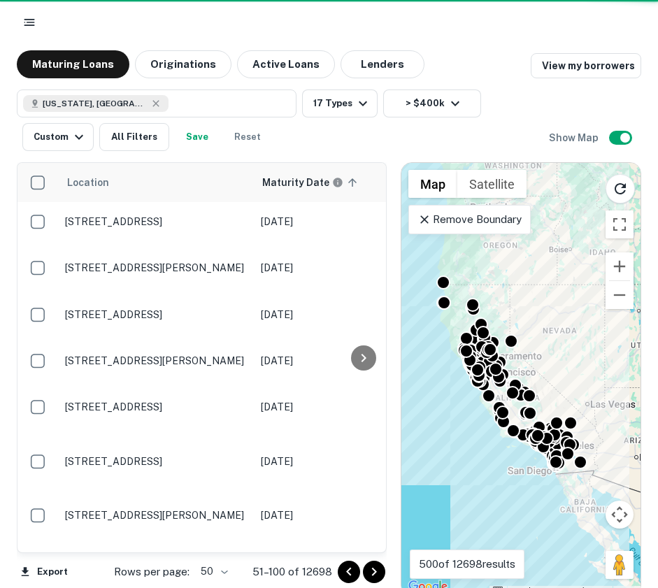
drag, startPoint x: 371, startPoint y: 570, endPoint x: 493, endPoint y: 304, distance: 292.7
click at [371, 570] on icon "Go to next page" at bounding box center [374, 572] width 17 height 17
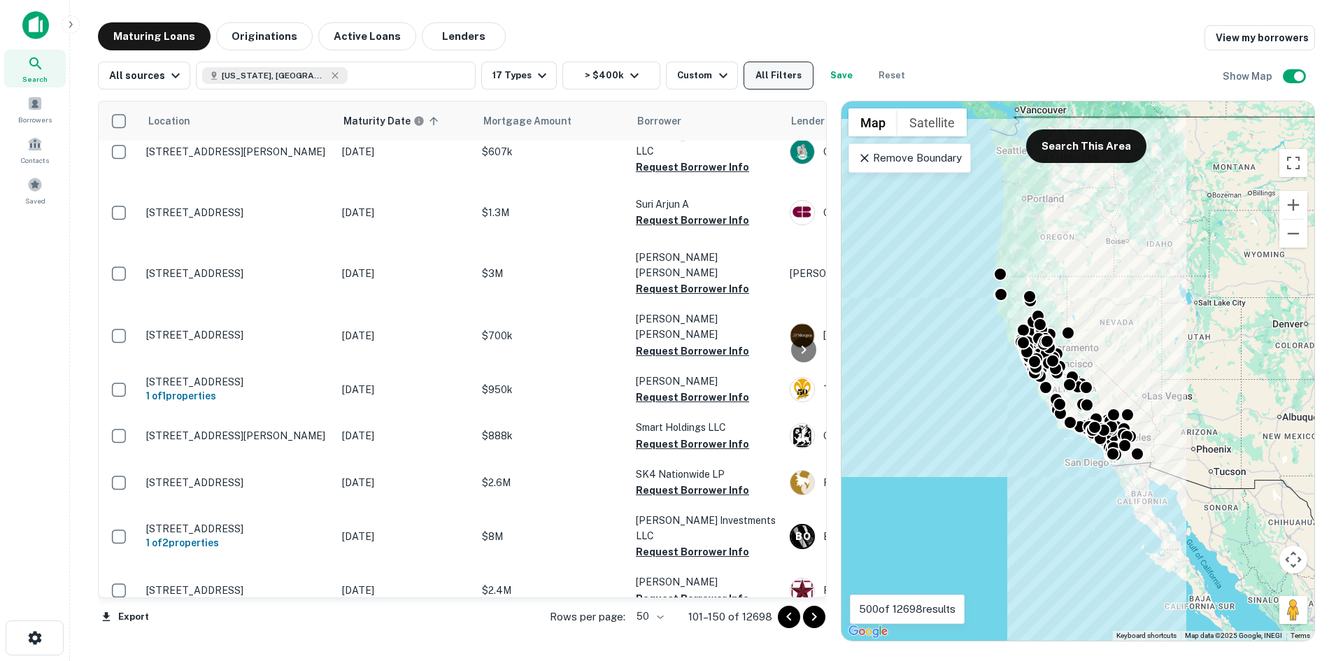
click at [658, 76] on button "All Filters" at bounding box center [779, 76] width 70 height 28
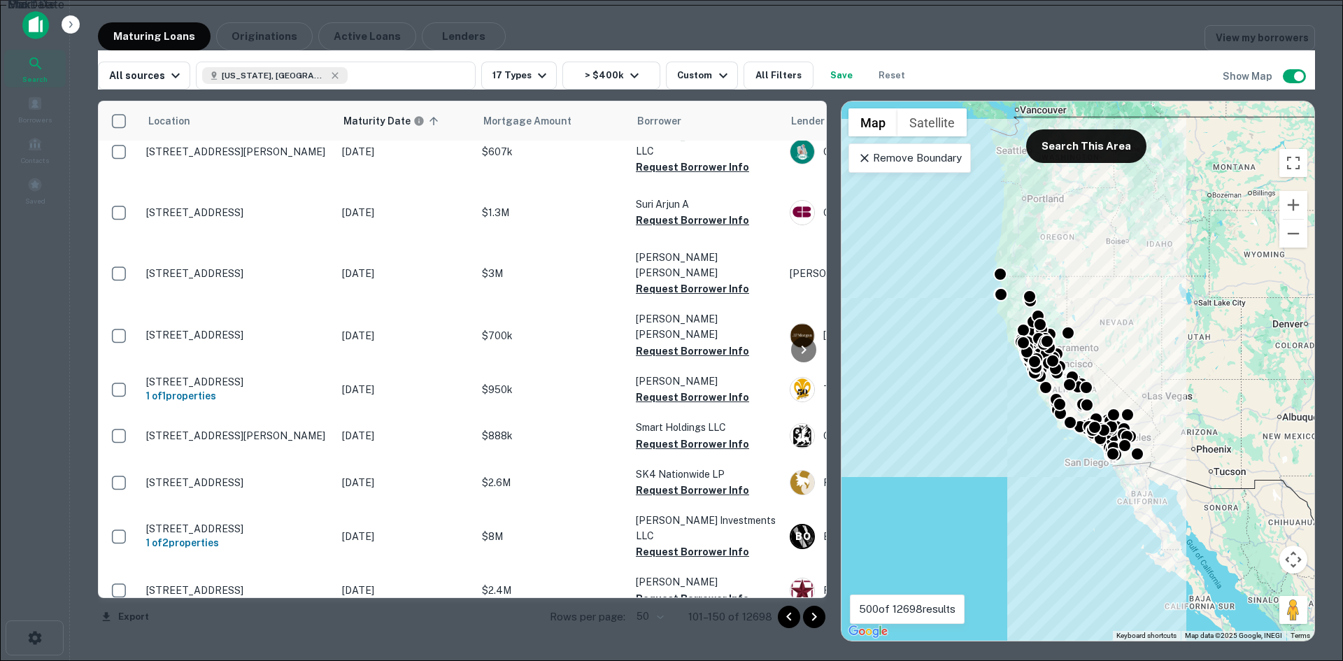
scroll to position [521, 0]
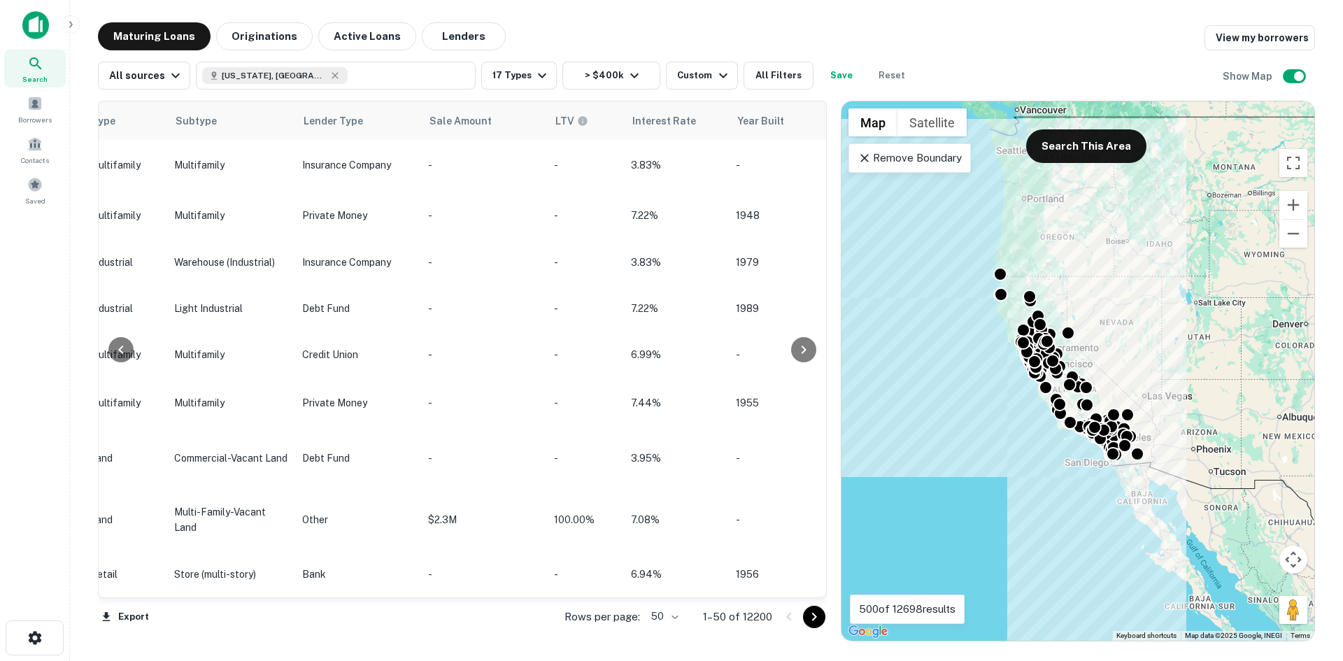
scroll to position [2102, 1083]
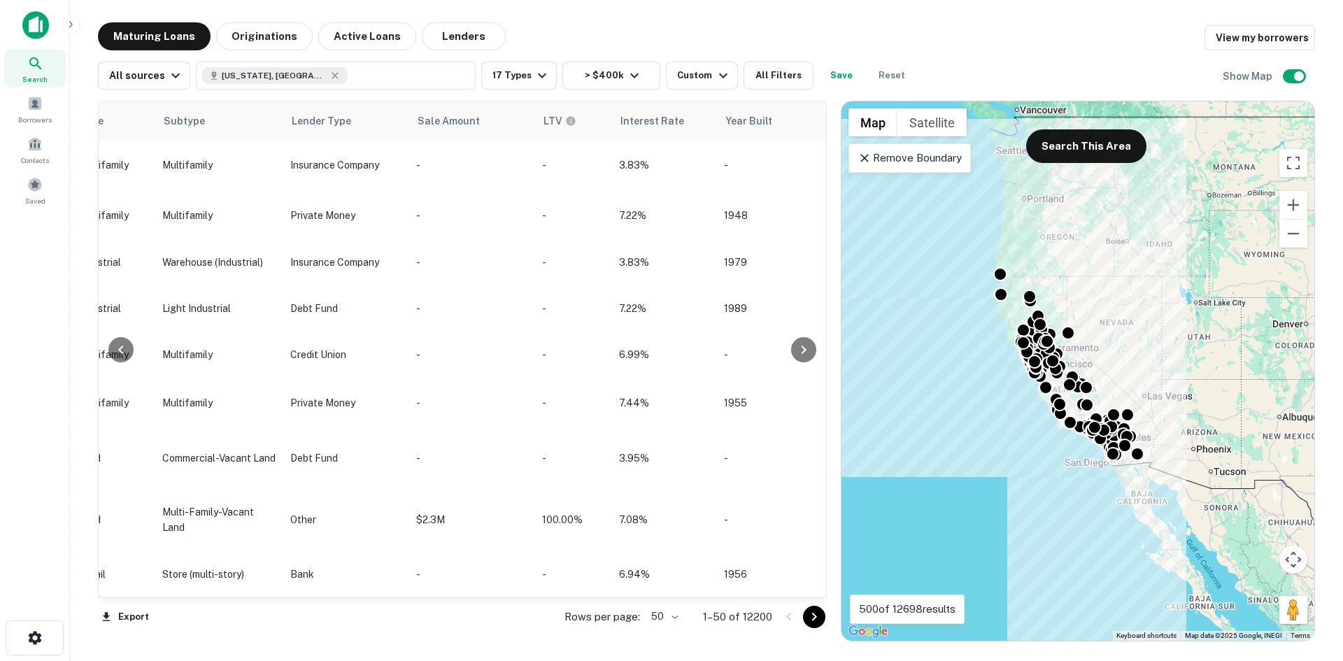
click at [658, 588] on icon "Go to next page" at bounding box center [814, 617] width 17 height 17
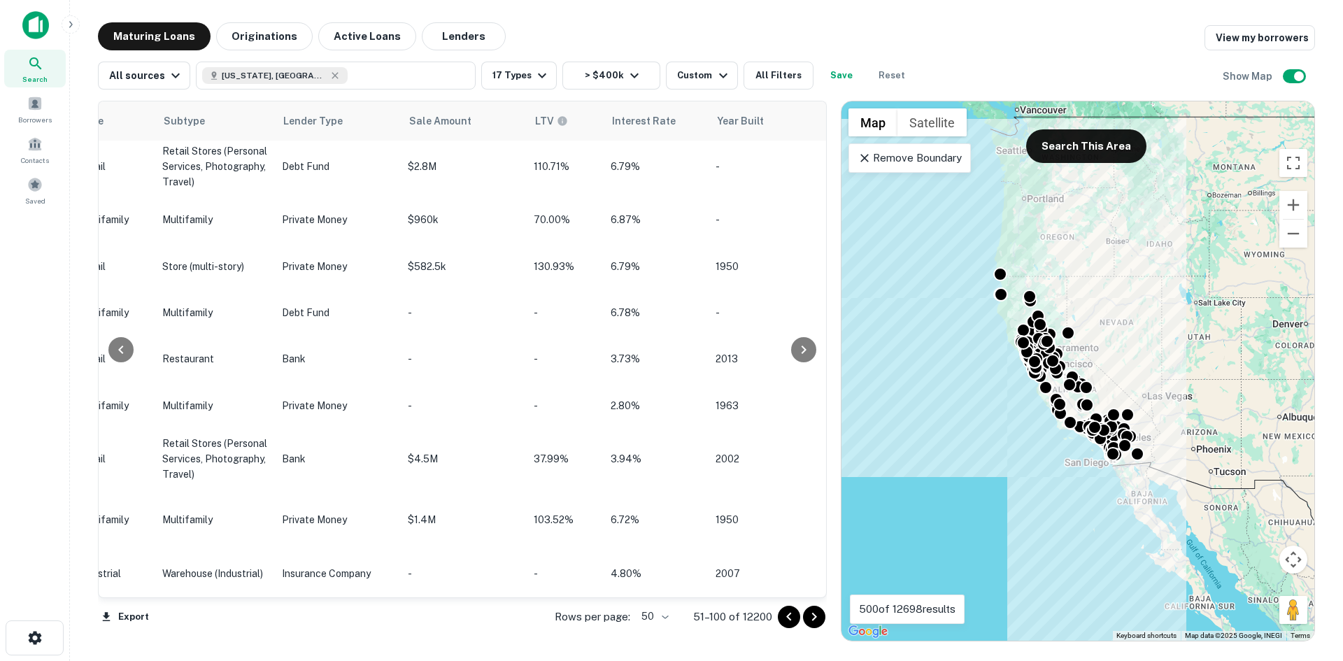
scroll to position [2123, 1075]
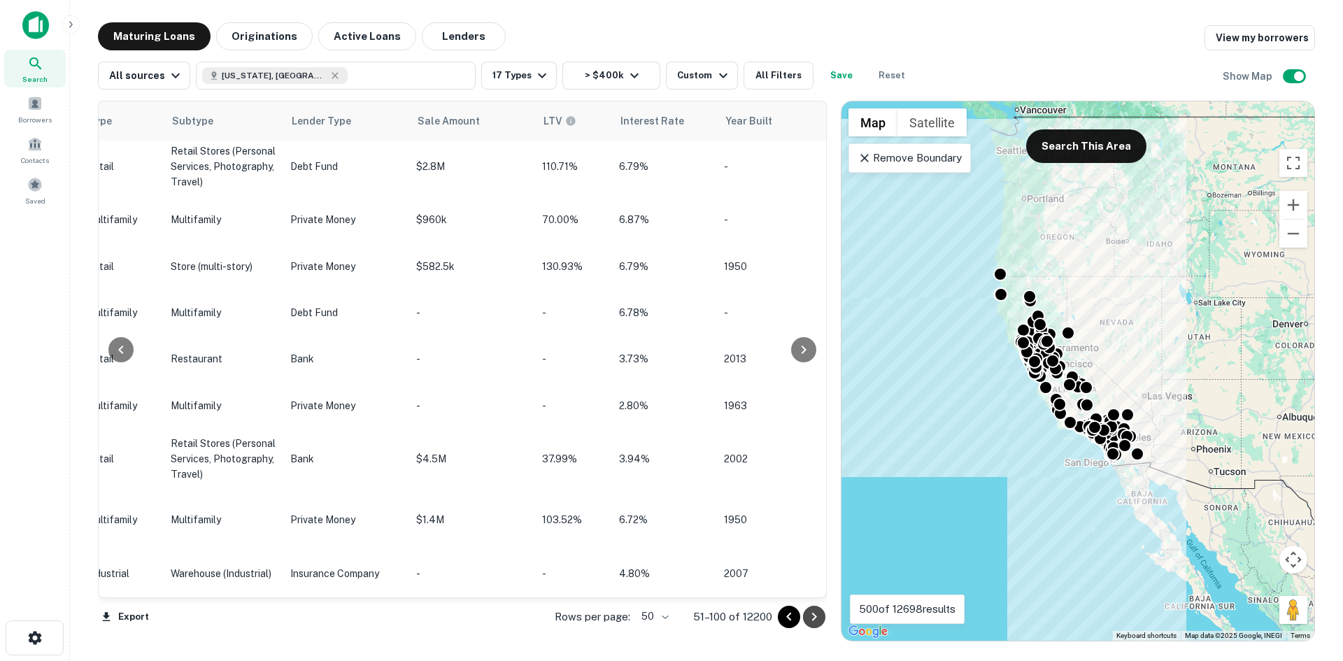
click at [658, 588] on icon "Go to next page" at bounding box center [814, 617] width 17 height 17
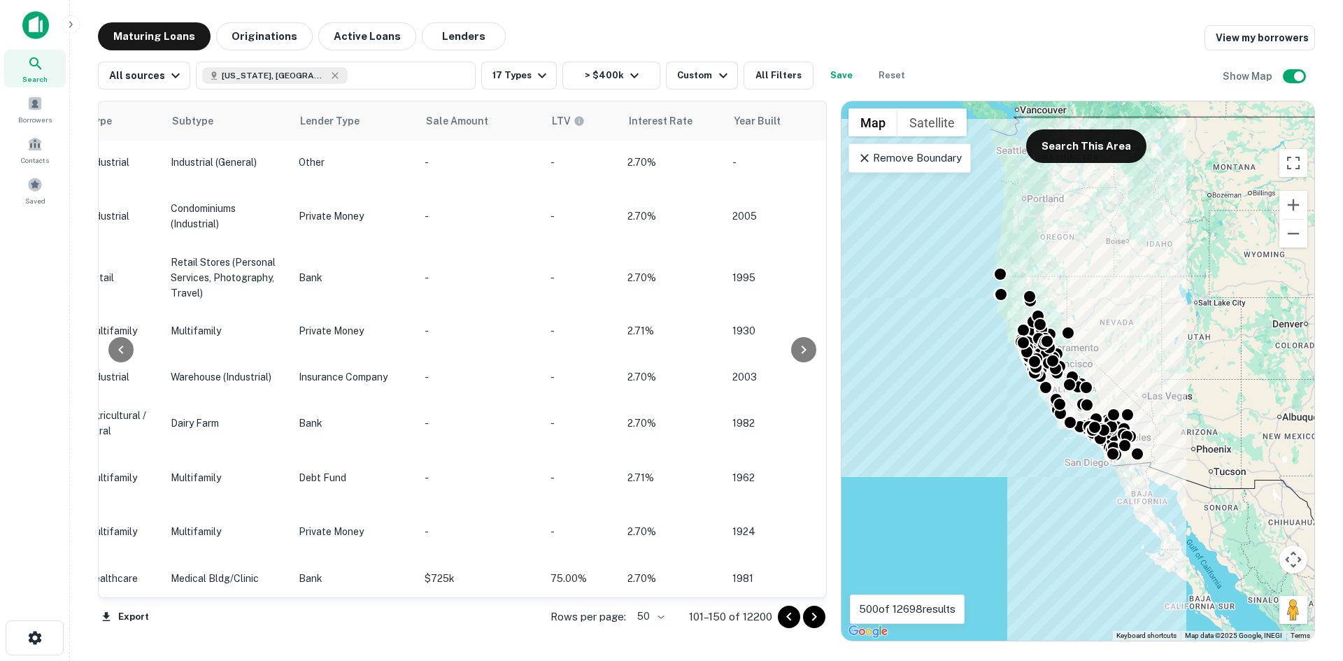
scroll to position [653, 1075]
click at [658, 588] on icon "Go to next page" at bounding box center [814, 617] width 17 height 17
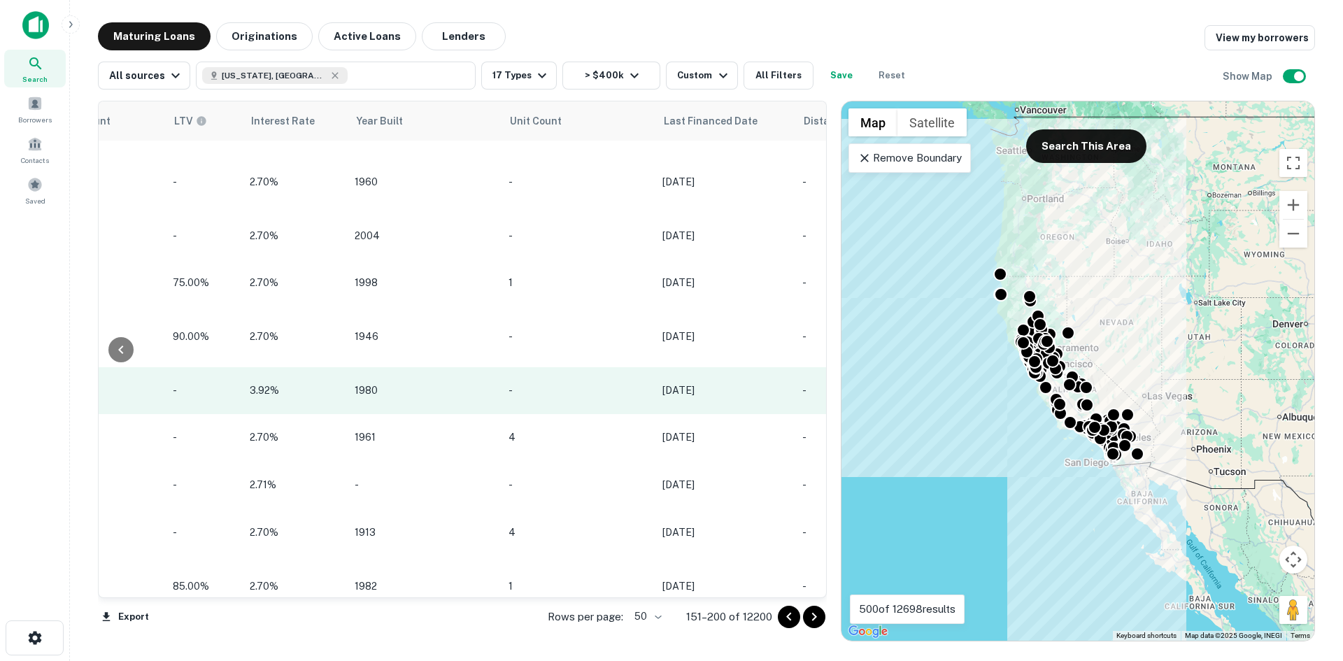
scroll to position [2003, 1540]
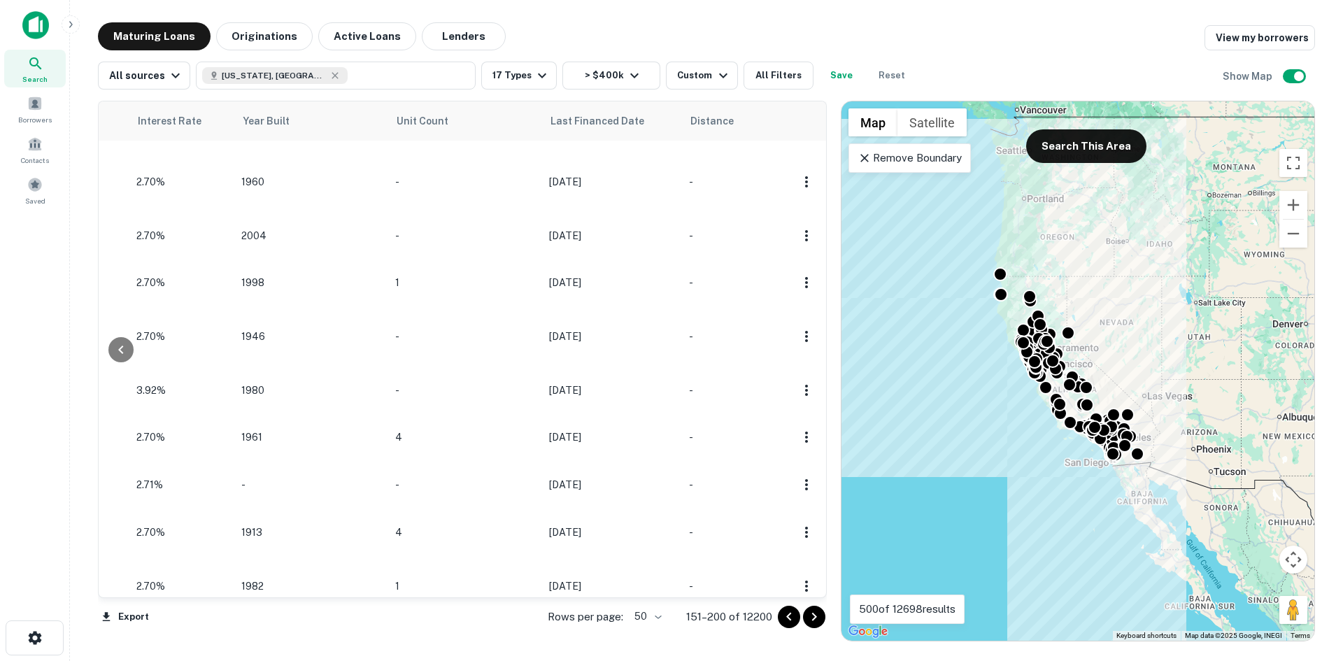
click at [658, 588] on icon "Go to next page" at bounding box center [814, 617] width 17 height 17
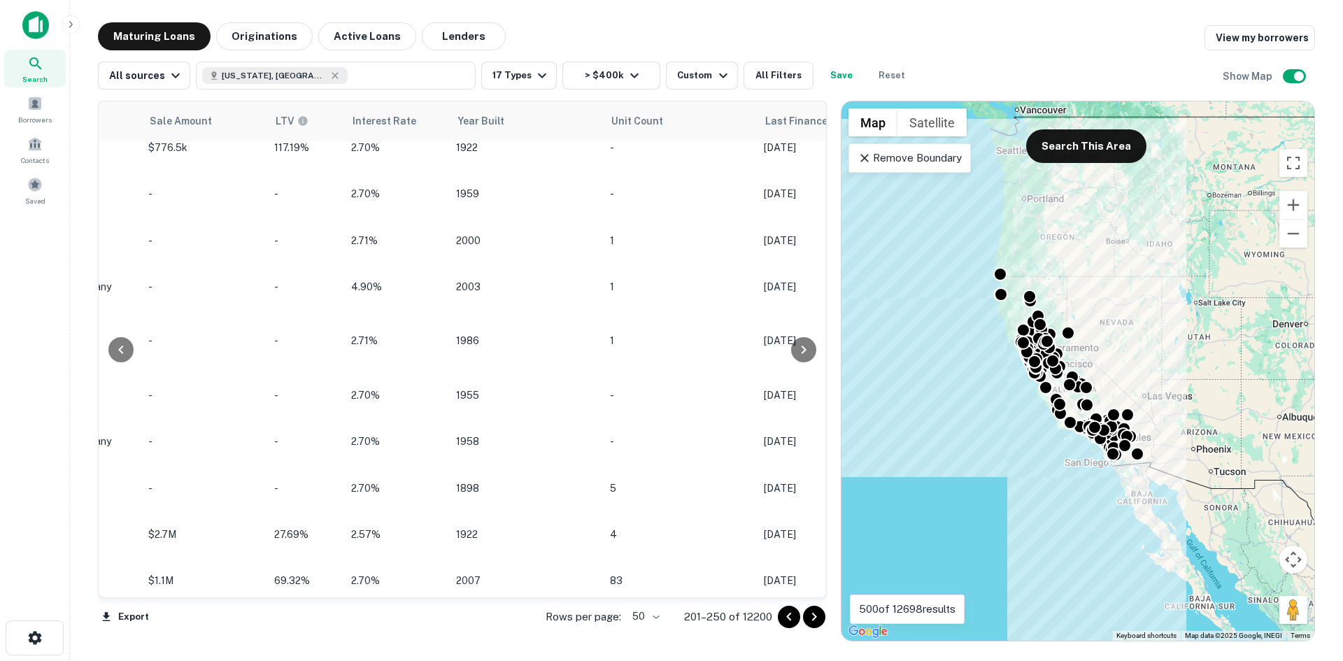
scroll to position [2159, 1342]
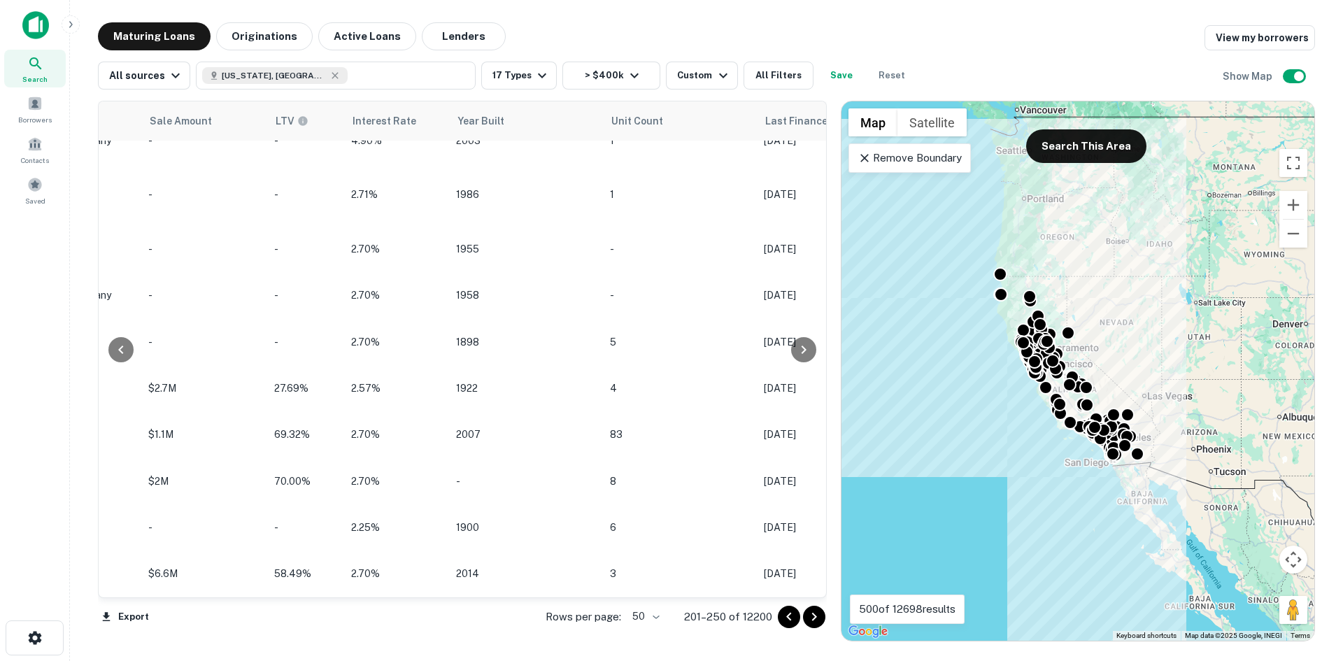
click at [658, 588] on icon "Go to next page" at bounding box center [814, 617] width 17 height 17
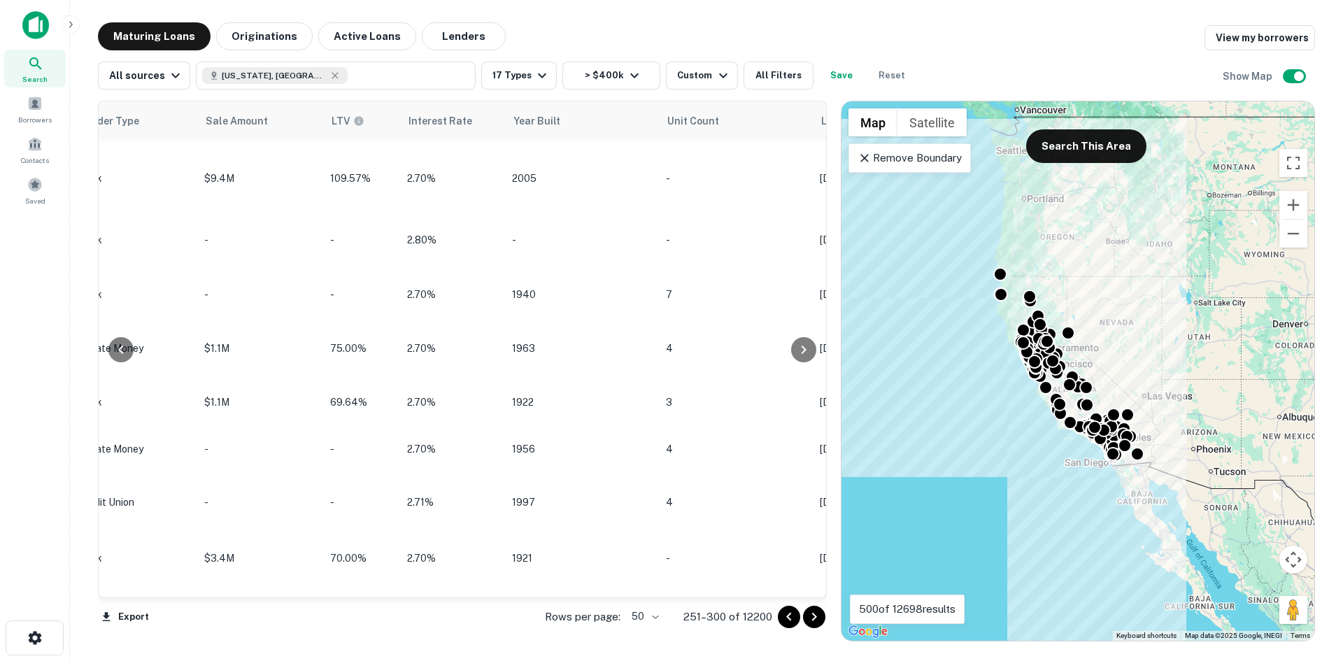
scroll to position [1432, 1255]
click at [658, 588] on icon "Go to next page" at bounding box center [814, 617] width 17 height 17
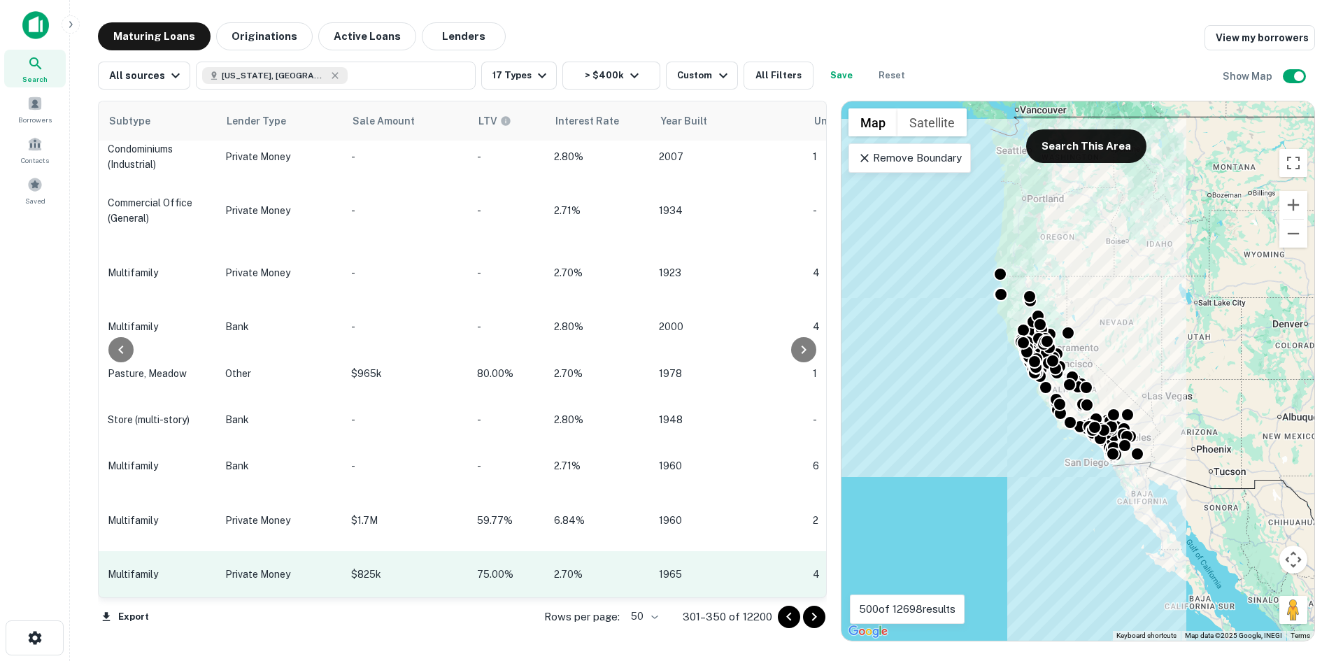
scroll to position [2097, 1128]
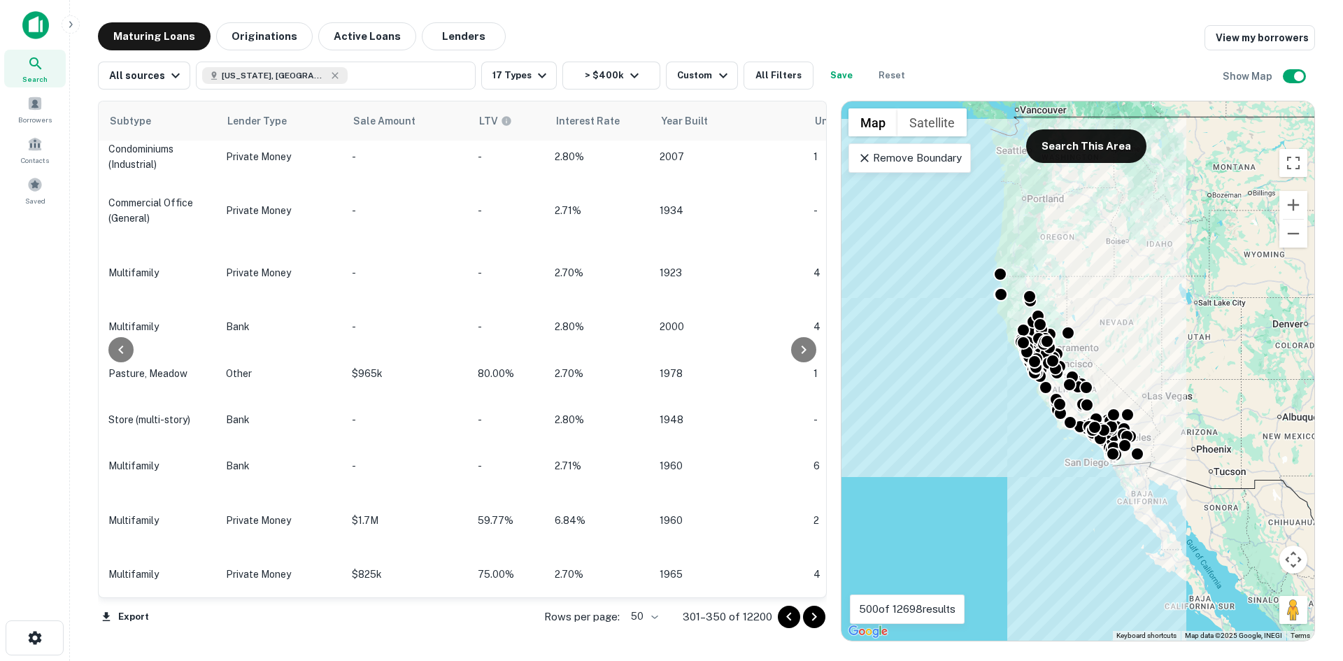
click at [658, 588] on icon "Go to next page" at bounding box center [814, 617] width 17 height 17
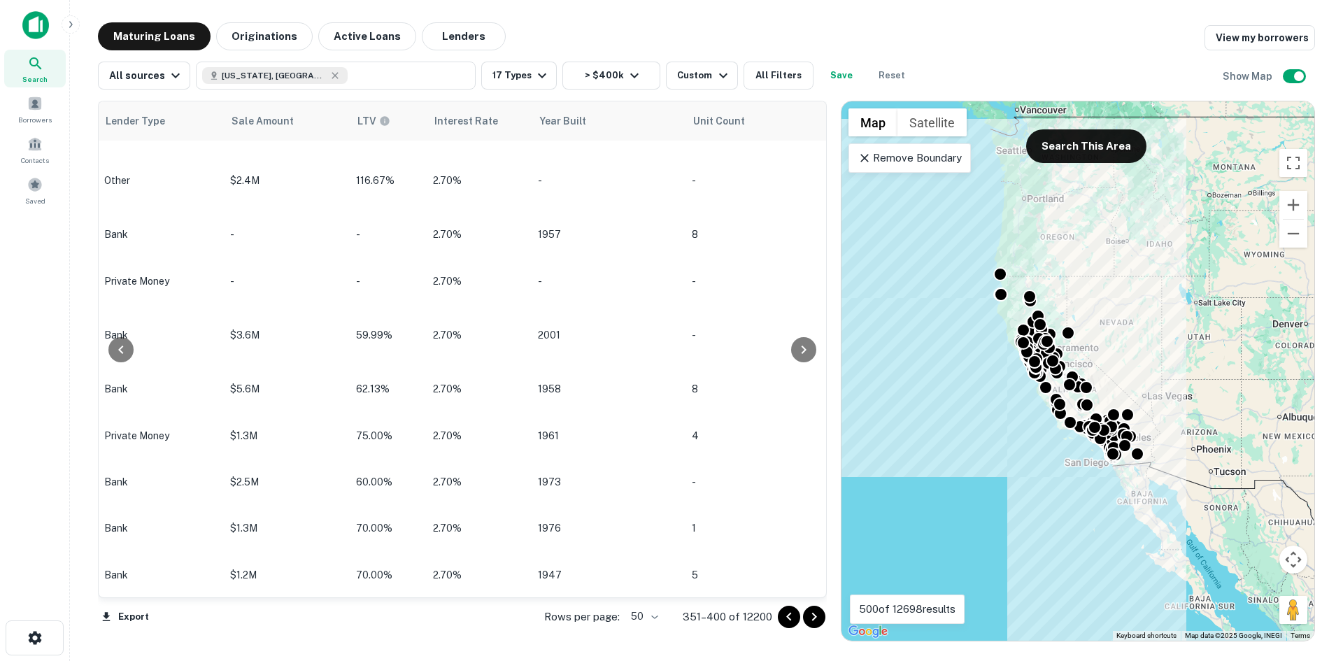
scroll to position [1813, 1252]
click at [658, 588] on icon "Go to next page" at bounding box center [814, 617] width 17 height 17
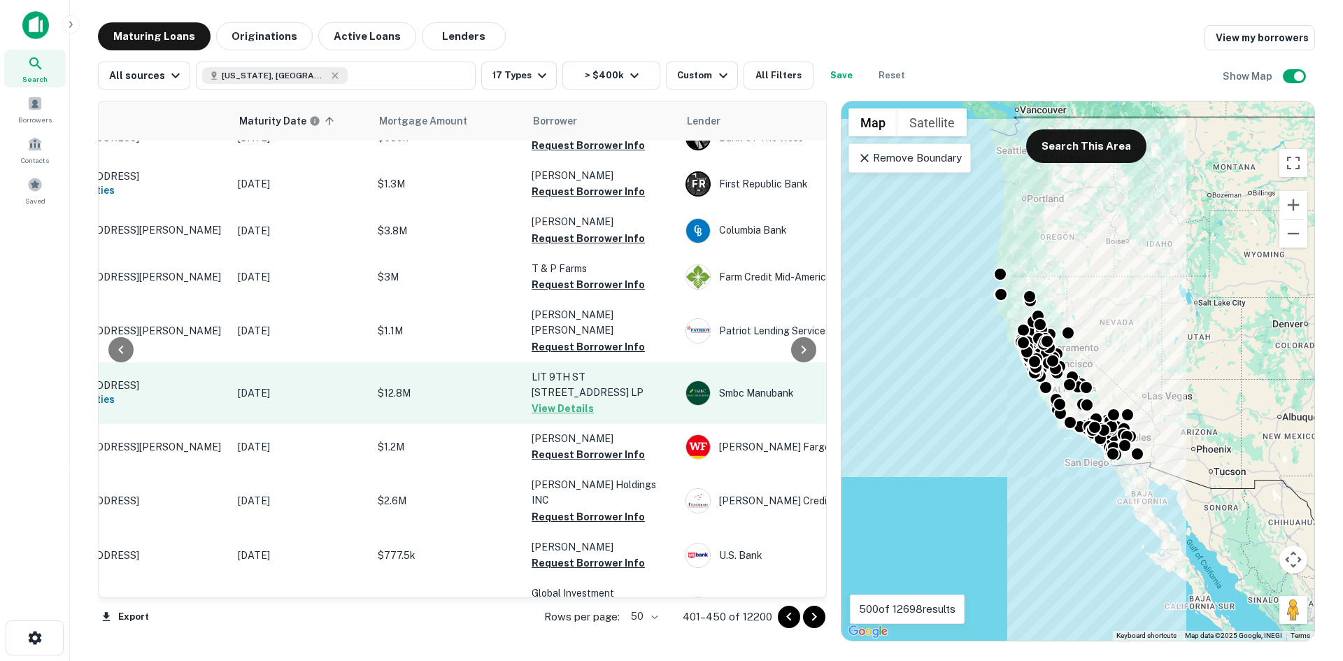
scroll to position [1718, 104]
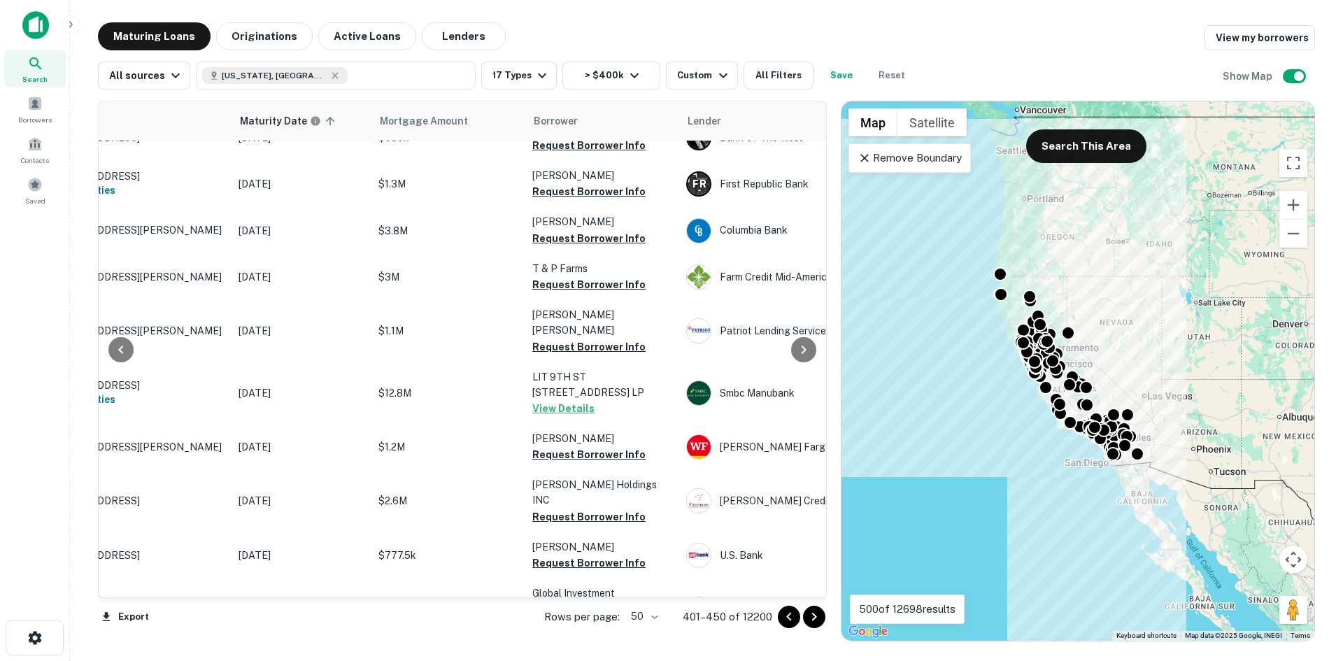
click at [658, 588] on icon "Go to next page" at bounding box center [814, 617] width 17 height 17
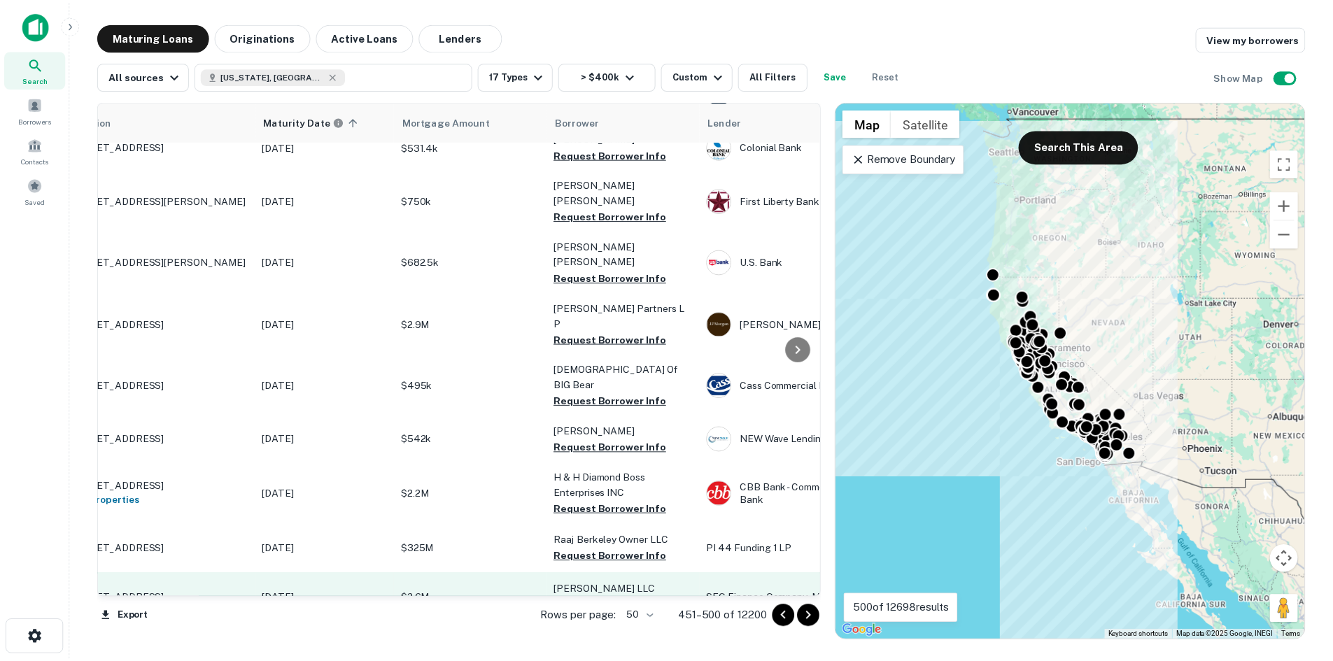
scroll to position [1856, 0]
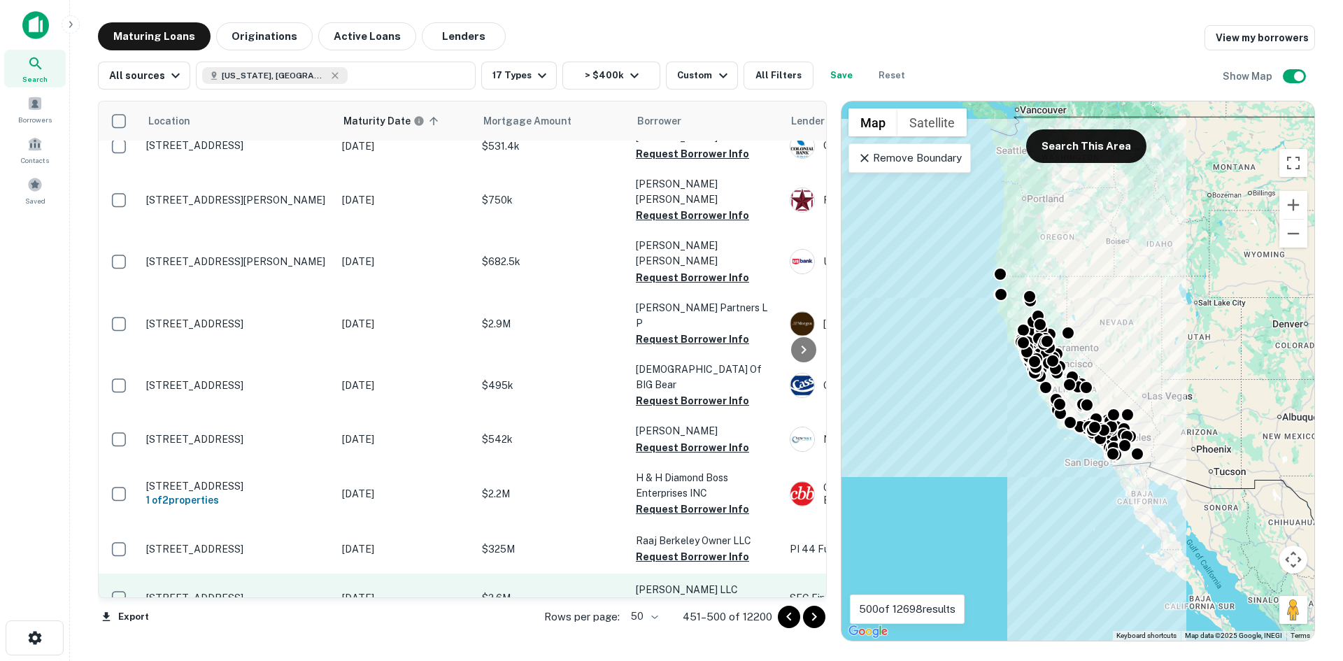
click at [323, 588] on p "[STREET_ADDRESS]" at bounding box center [237, 598] width 182 height 13
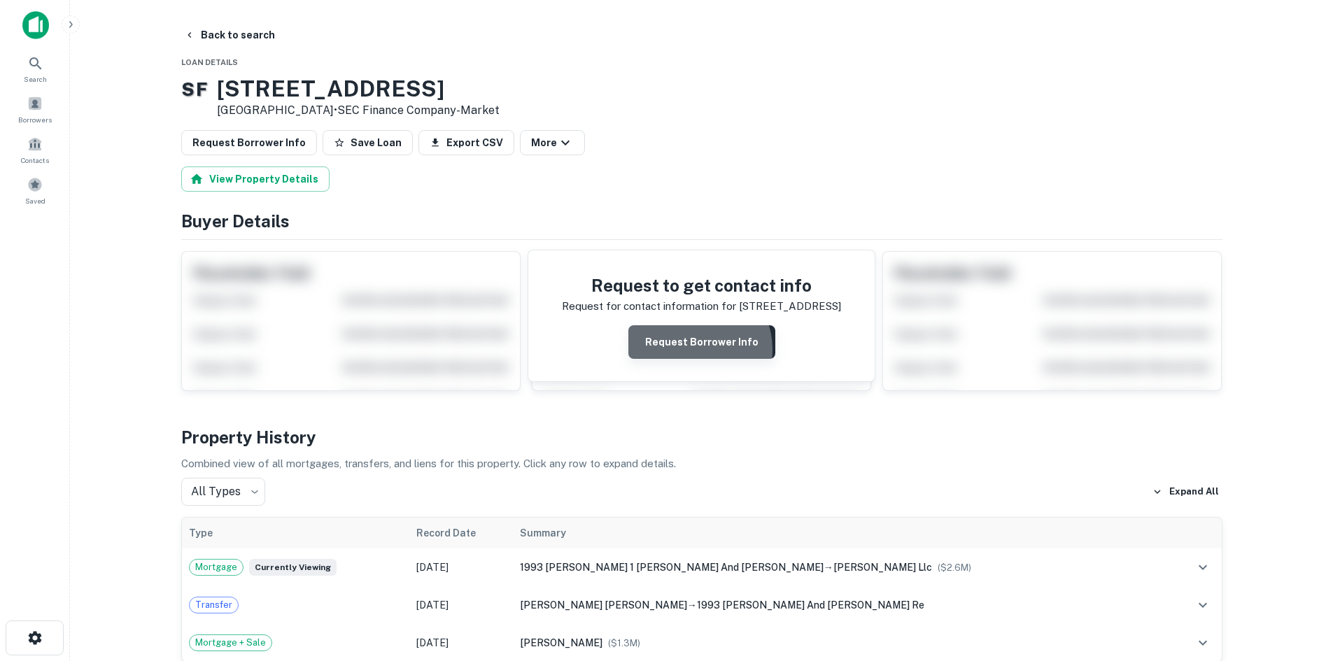
click at [658, 351] on button "Request Borrower Info" at bounding box center [701, 342] width 147 height 34
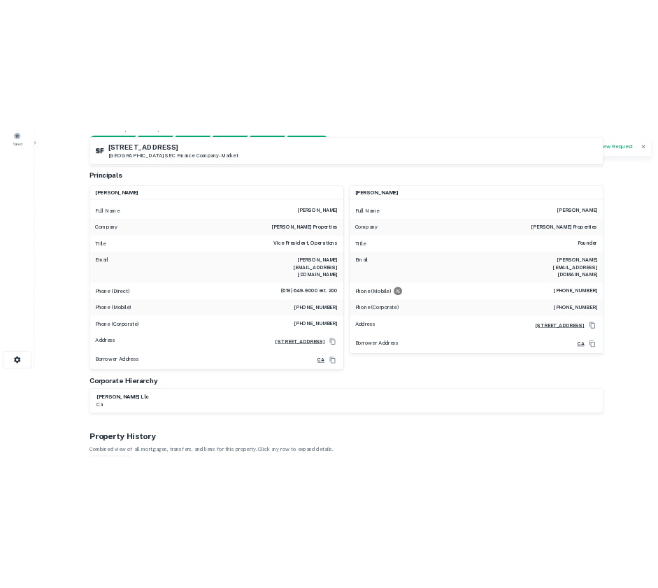
scroll to position [175, 0]
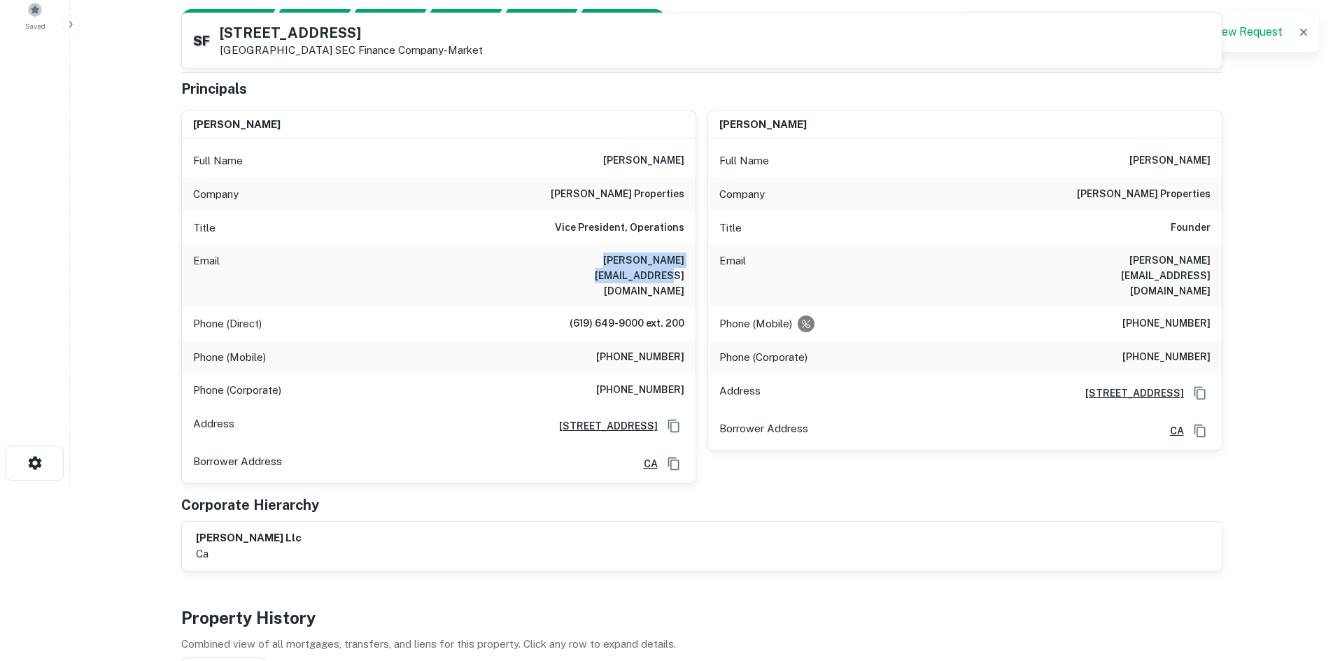
drag, startPoint x: 683, startPoint y: 266, endPoint x: 532, endPoint y: 267, distance: 151.1
click at [532, 267] on div "Email [PERSON_NAME][EMAIL_ADDRESS][DOMAIN_NAME]" at bounding box center [439, 275] width 514 height 63
copy h6 "[PERSON_NAME][EMAIL_ADDRESS][DOMAIN_NAME]"
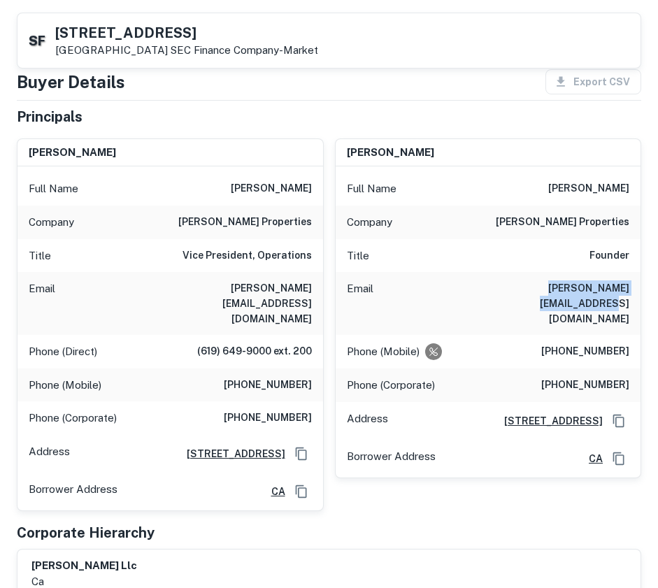
drag, startPoint x: 631, startPoint y: 289, endPoint x: 460, endPoint y: 297, distance: 171.6
click at [460, 297] on div "Email [PERSON_NAME][EMAIL_ADDRESS][DOMAIN_NAME]" at bounding box center [489, 303] width 306 height 63
copy h6 "[PERSON_NAME][EMAIL_ADDRESS][DOMAIN_NAME]"
click at [423, 487] on div "Principals [PERSON_NAME] Full Name [PERSON_NAME] Company [PERSON_NAME] properti…" at bounding box center [329, 352] width 625 height 493
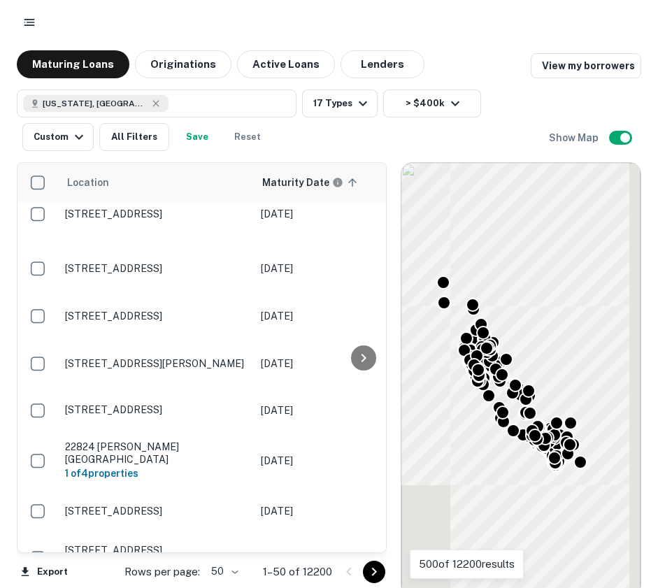
scroll to position [2222, 0]
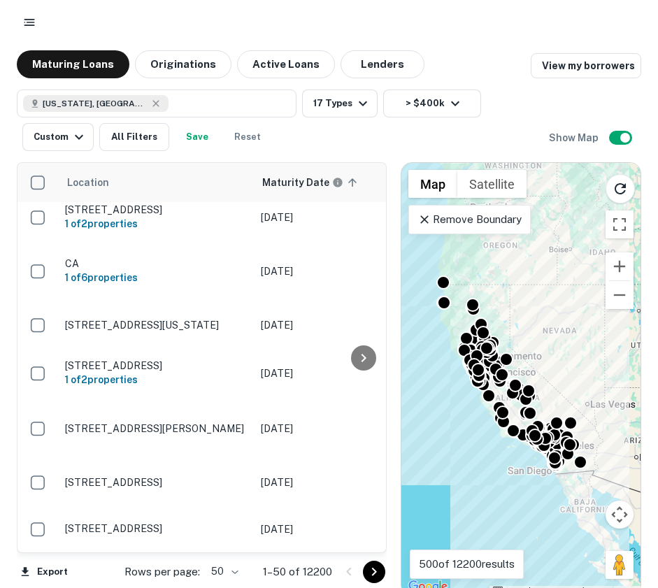
click at [374, 574] on icon "Go to next page" at bounding box center [374, 572] width 5 height 8
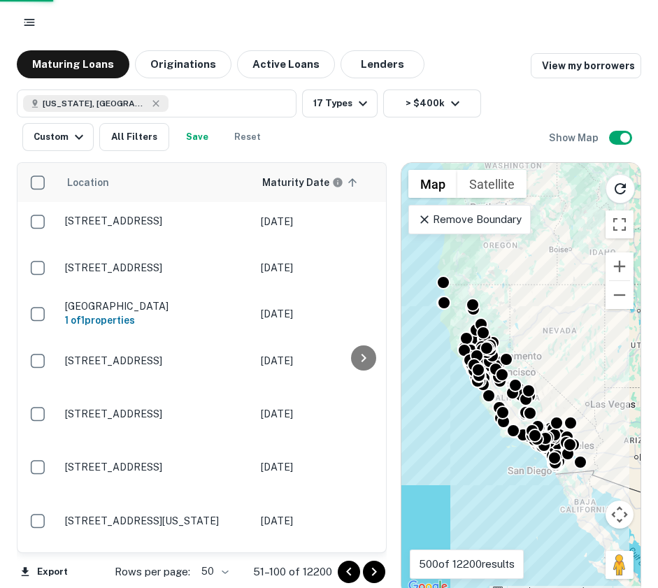
scroll to position [2212, 0]
click at [376, 572] on icon "Go to next page" at bounding box center [374, 572] width 5 height 8
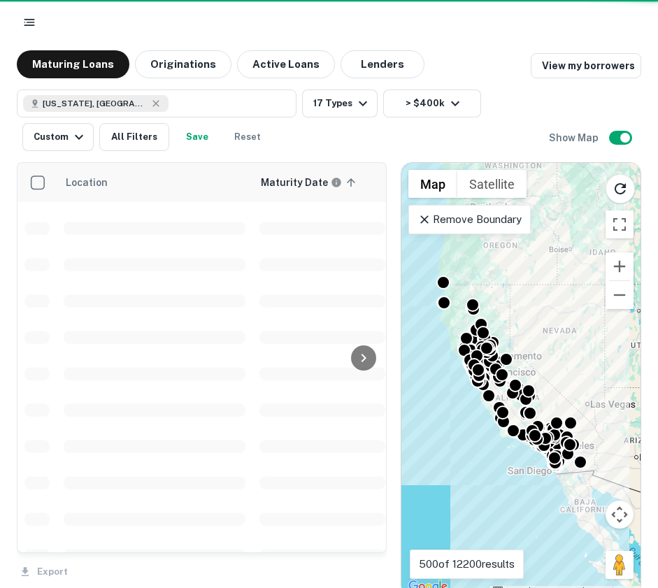
scroll to position [2222, 0]
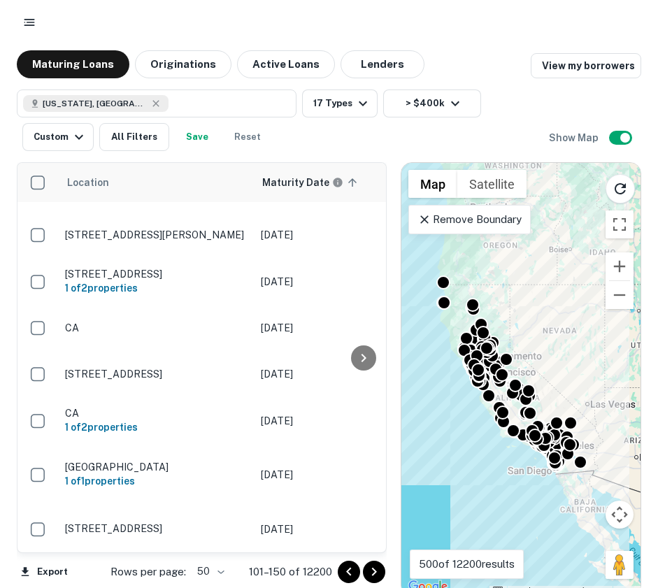
click at [376, 572] on icon "Go to next page" at bounding box center [374, 572] width 5 height 8
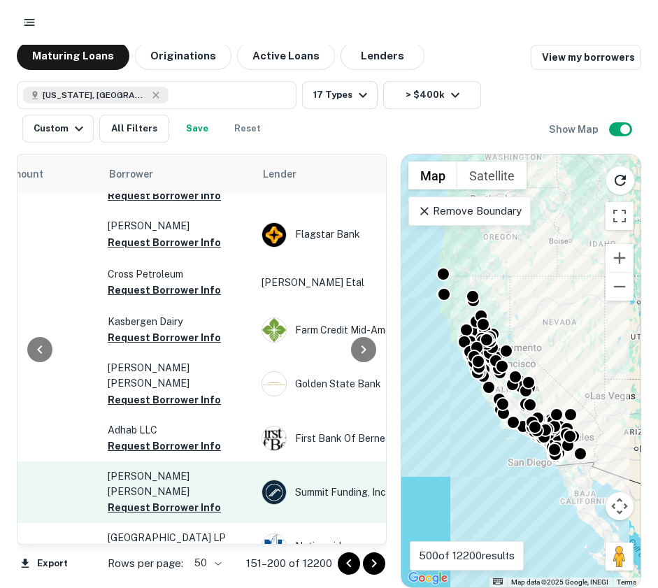
scroll to position [2103, 441]
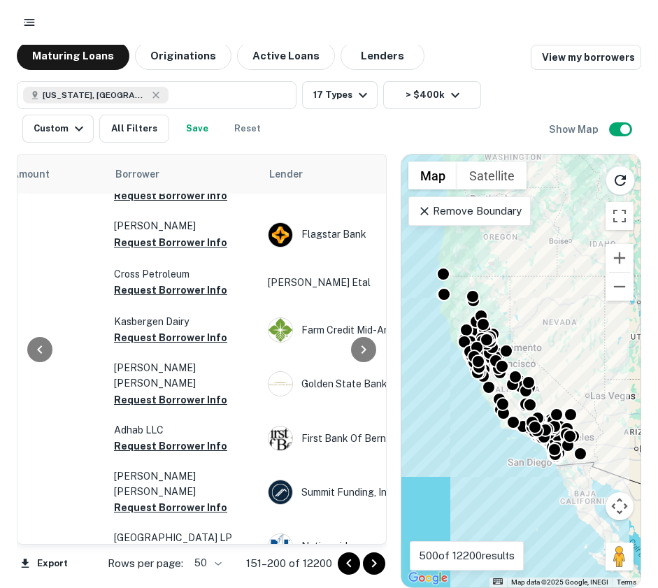
click at [376, 565] on icon "Go to next page" at bounding box center [374, 564] width 5 height 8
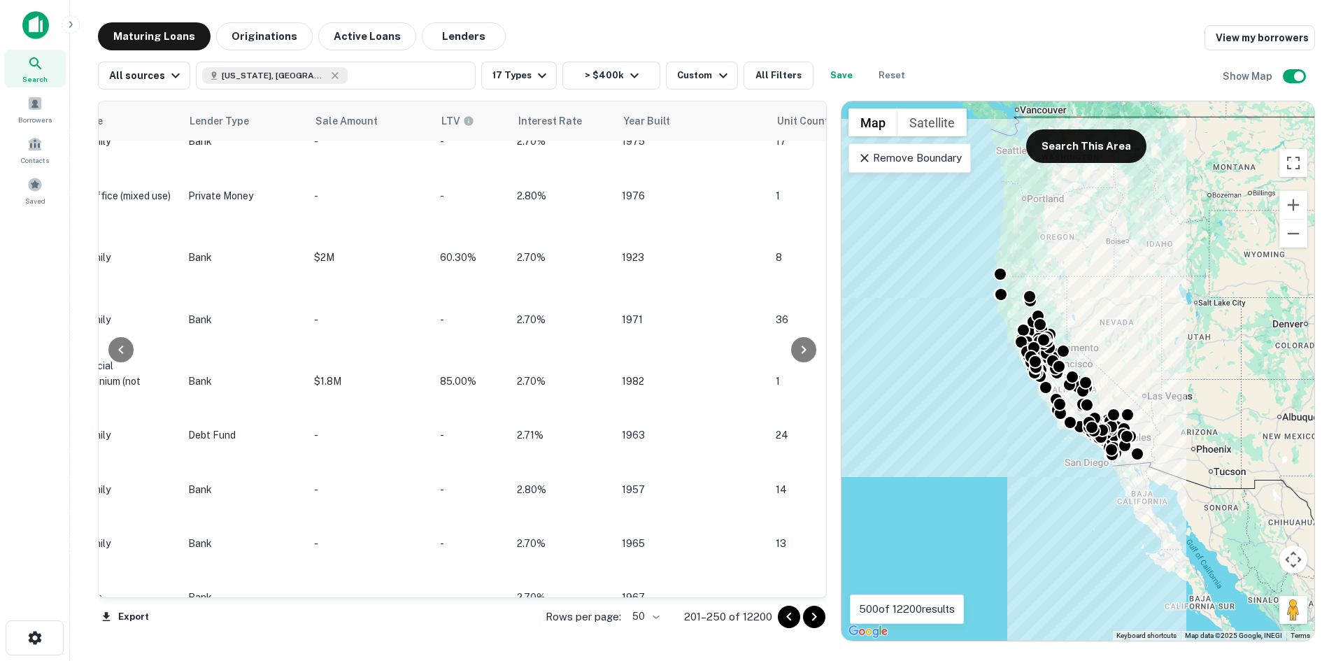
scroll to position [1180, 1153]
click at [658, 588] on icon "Go to next page" at bounding box center [814, 617] width 17 height 17
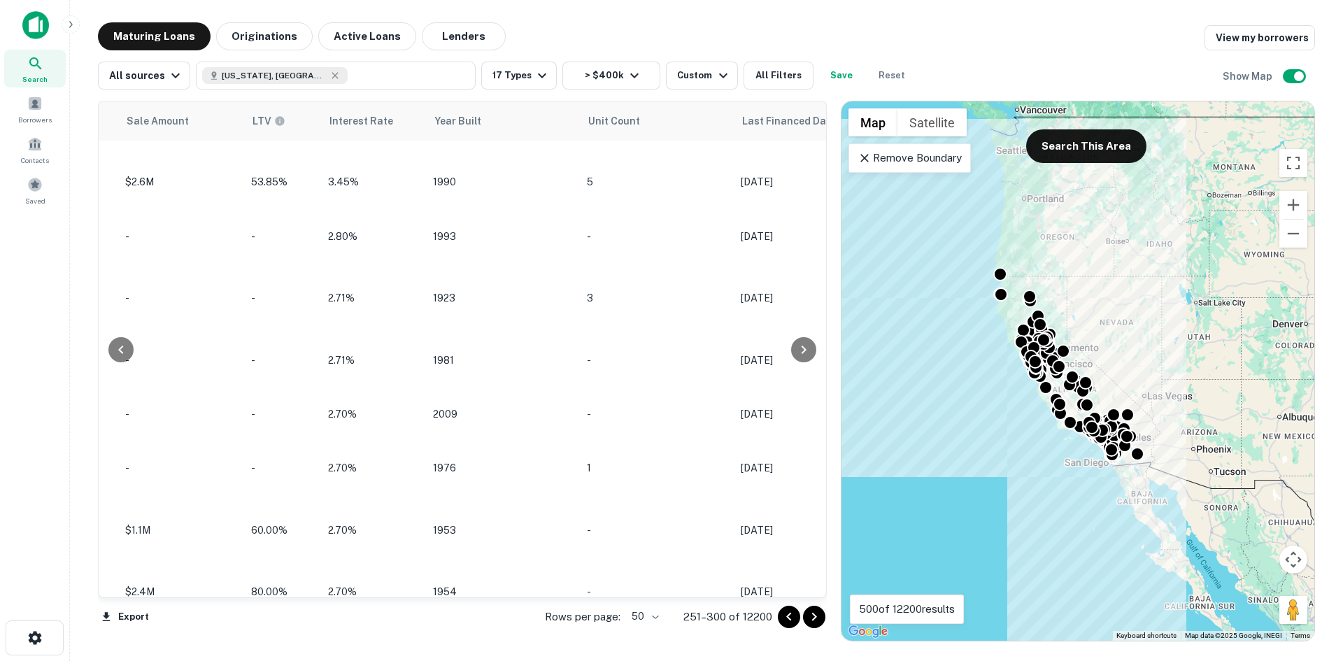
scroll to position [1359, 1334]
click at [658, 588] on icon "Go to next page" at bounding box center [814, 617] width 17 height 17
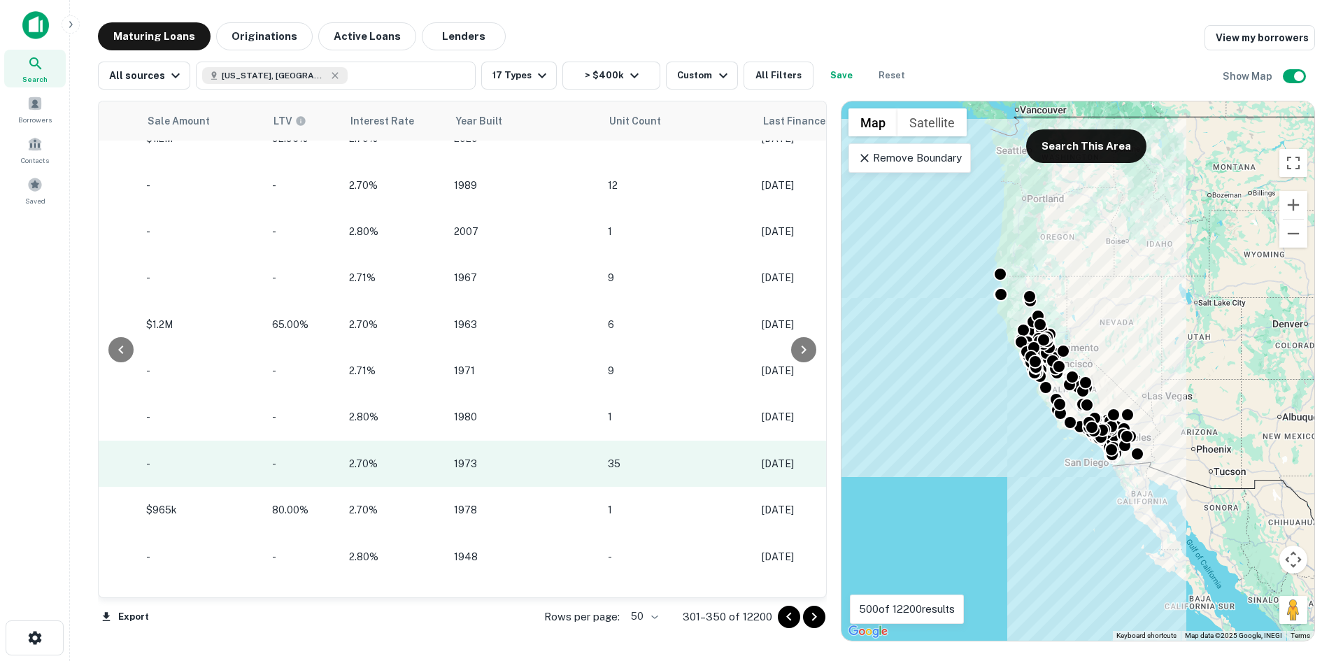
scroll to position [2094, 1334]
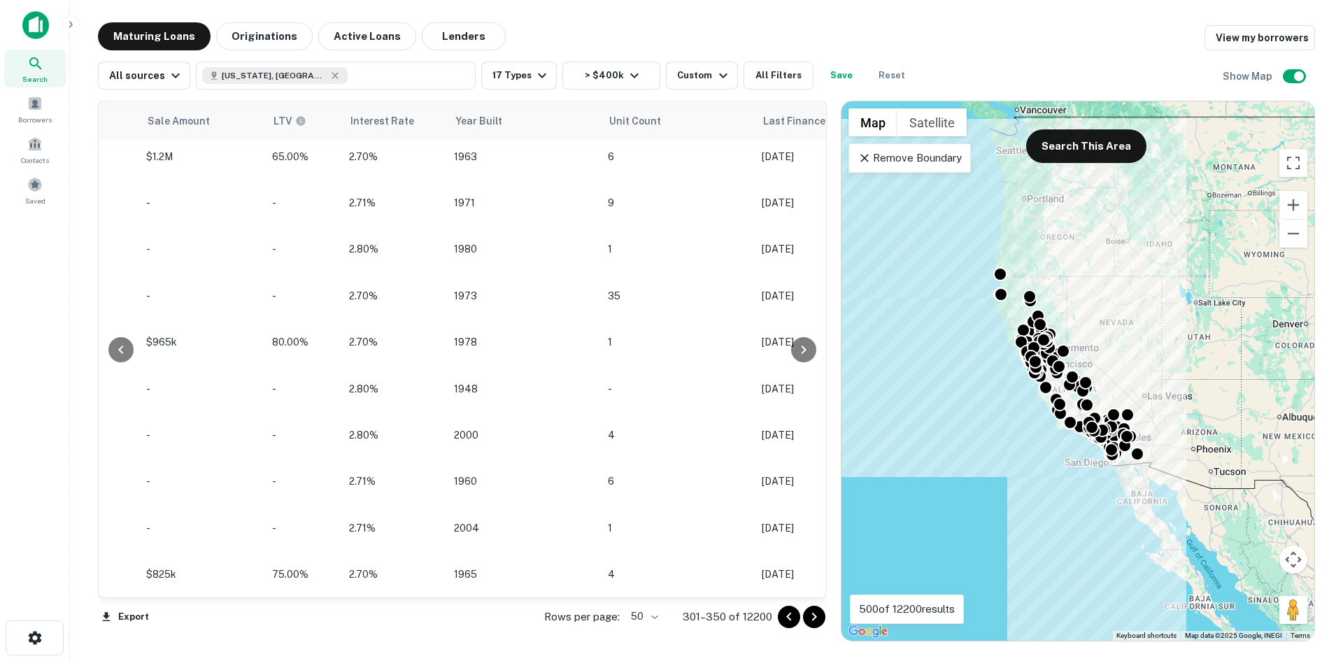
click at [658, 588] on icon "Go to next page" at bounding box center [814, 617] width 5 height 8
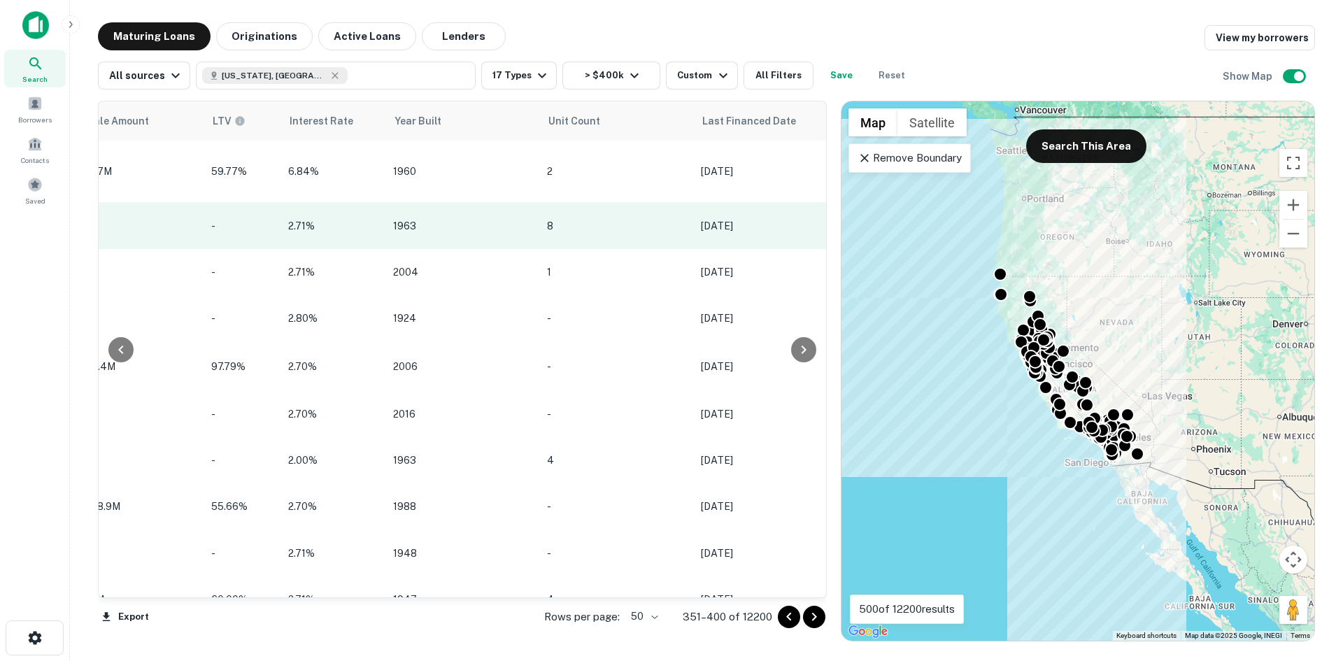
scroll to position [0, 1399]
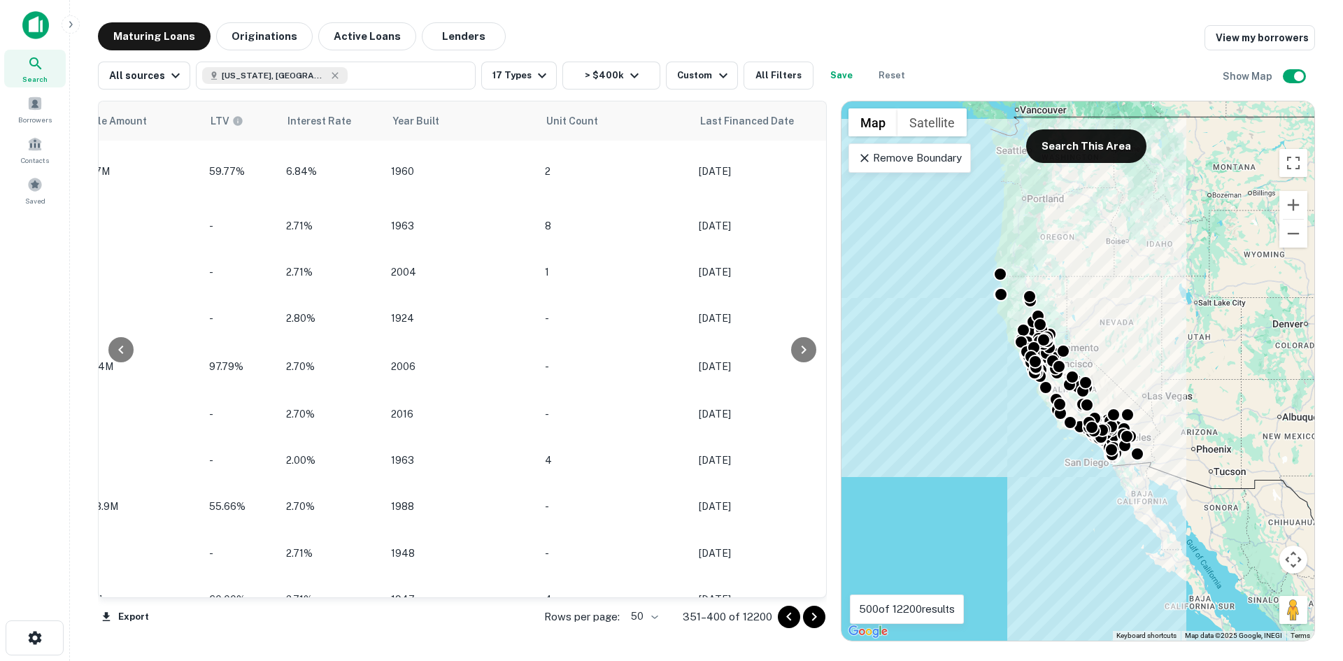
click at [658, 588] on icon "Go to next page" at bounding box center [814, 617] width 17 height 17
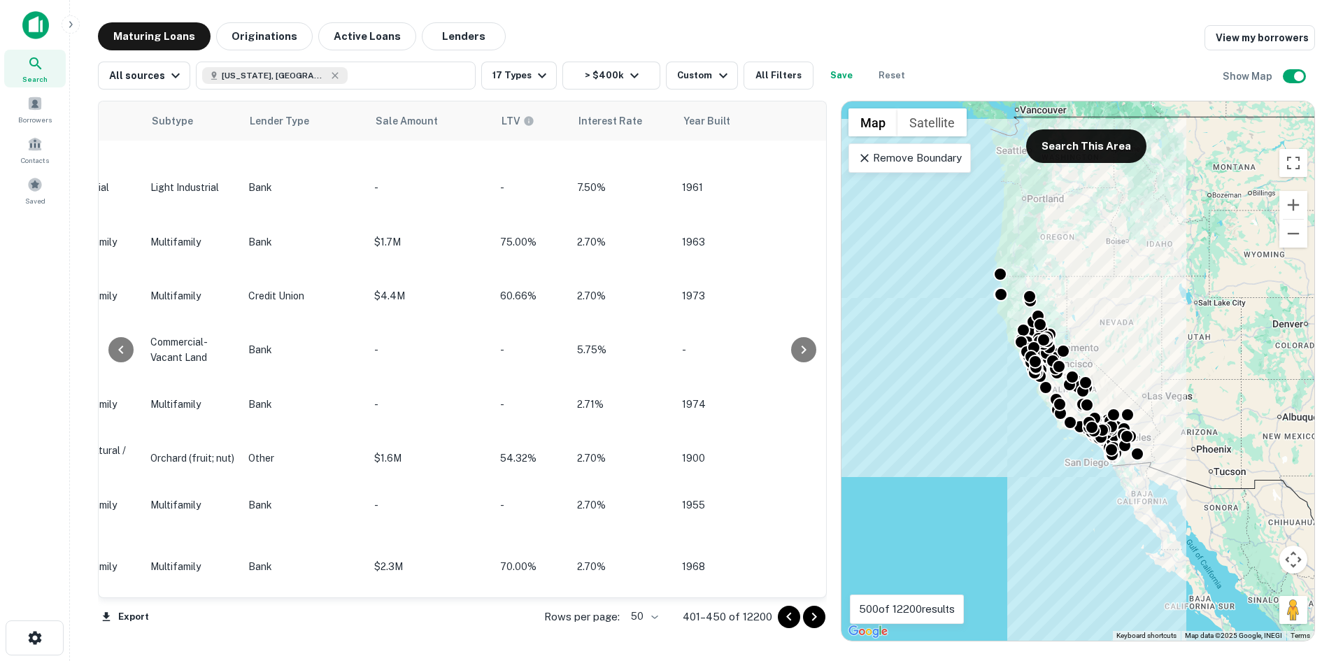
scroll to position [1996, 1095]
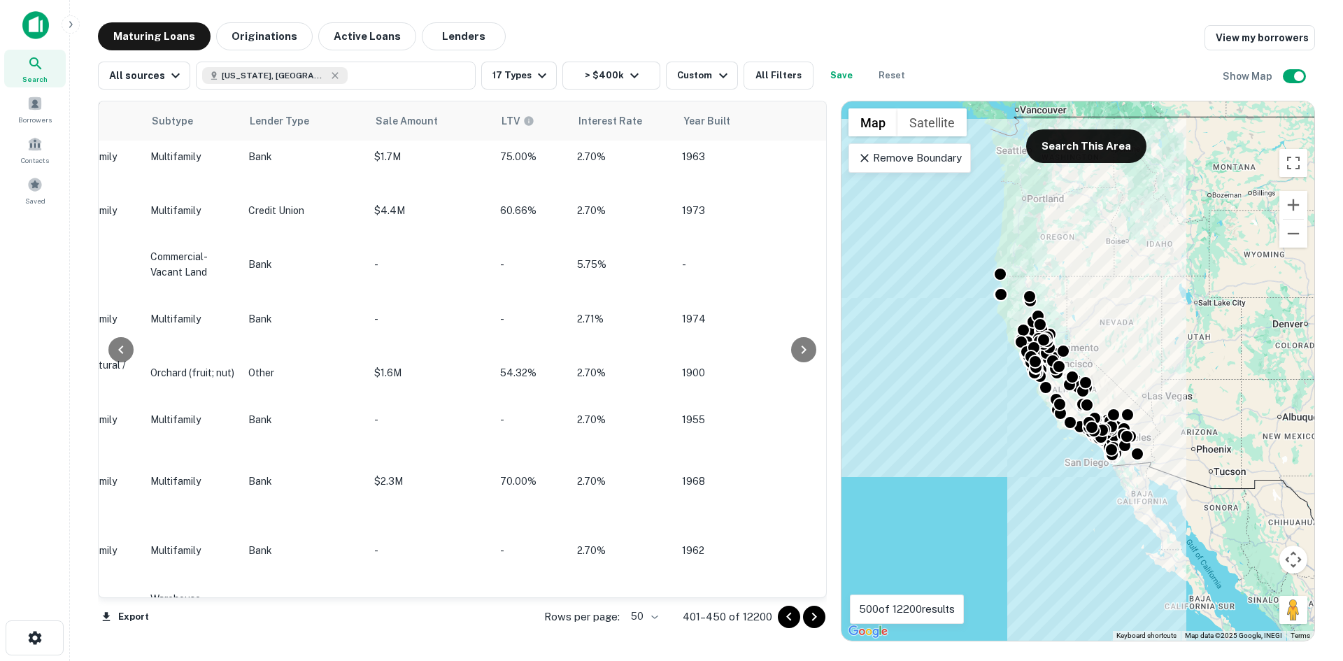
click at [658, 588] on icon "Go to next page" at bounding box center [814, 617] width 17 height 17
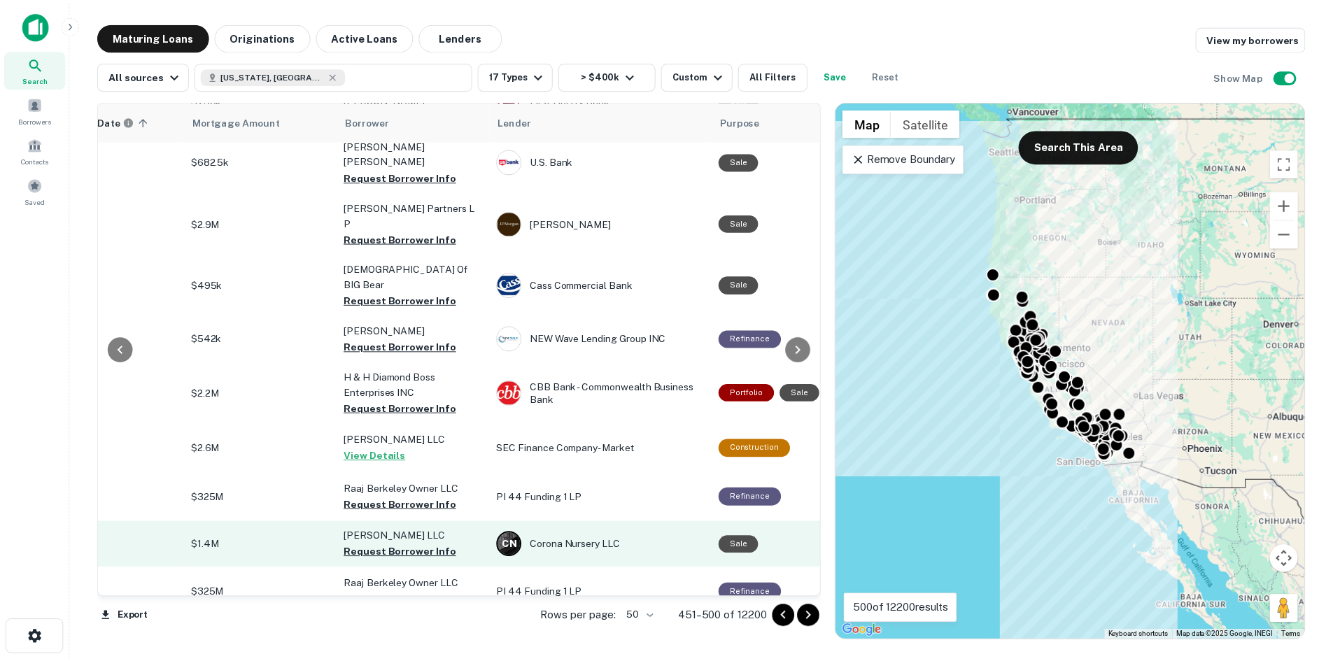
scroll to position [1956, 289]
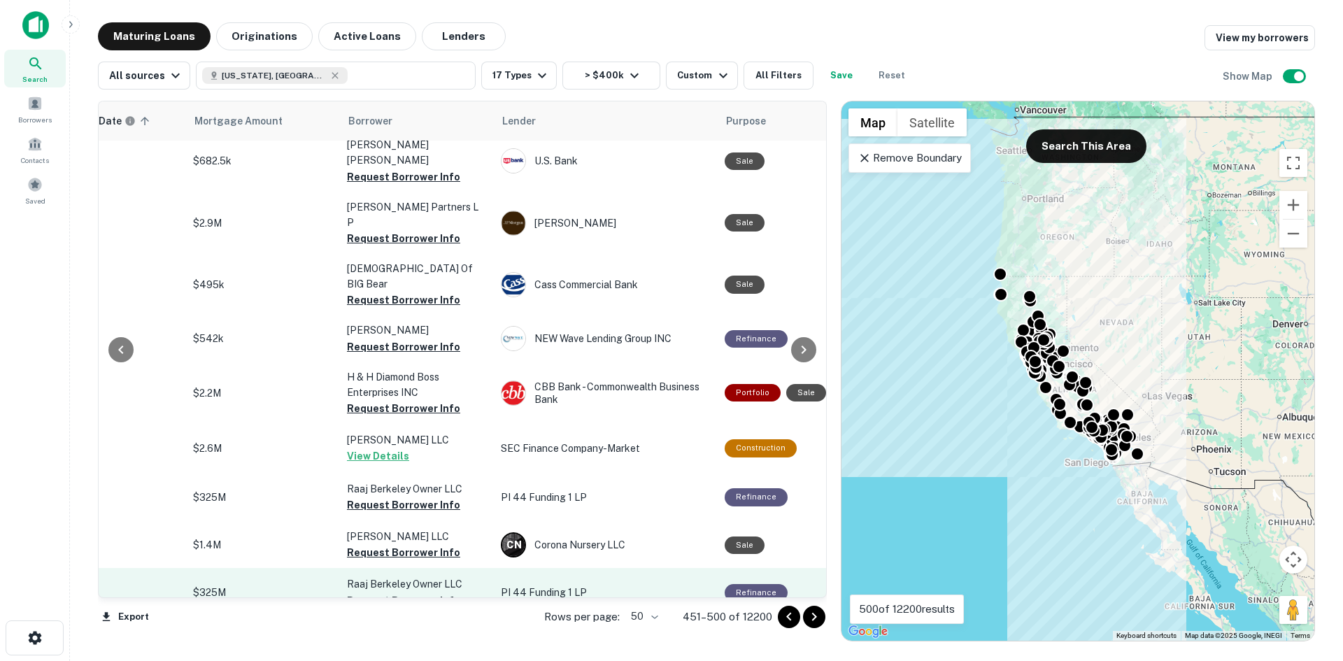
click at [299, 585] on p "$325M" at bounding box center [263, 592] width 140 height 15
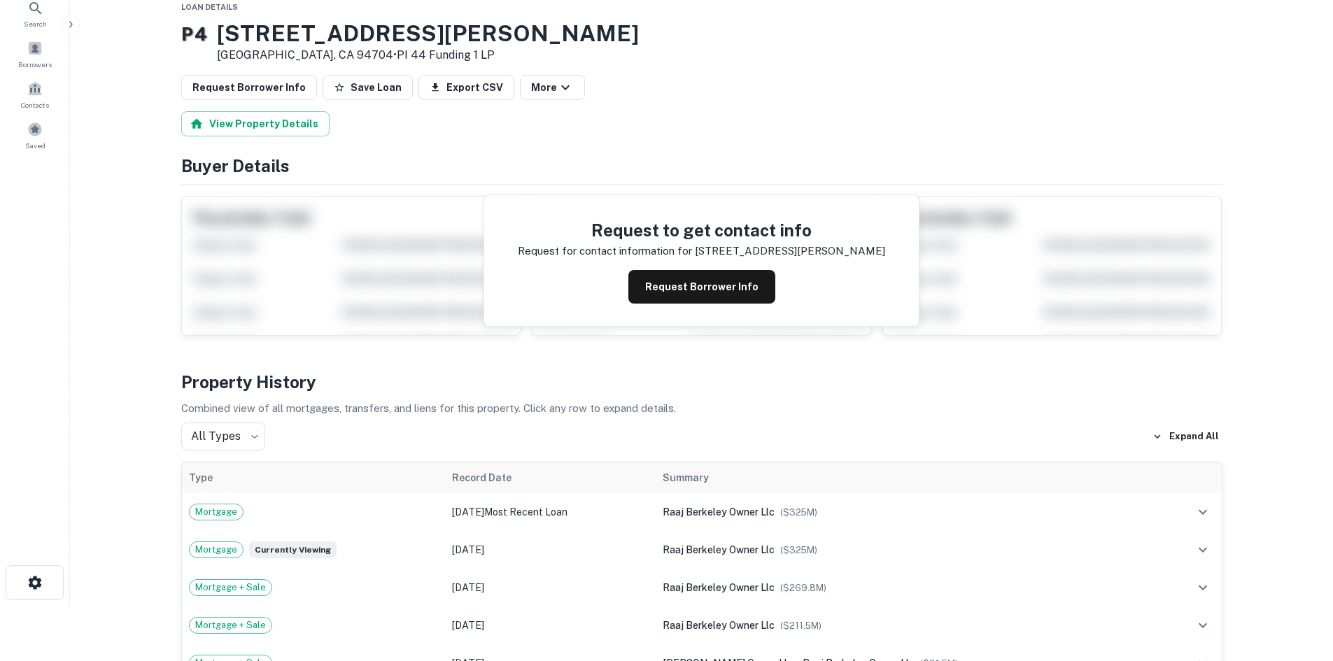
scroll to position [69, 0]
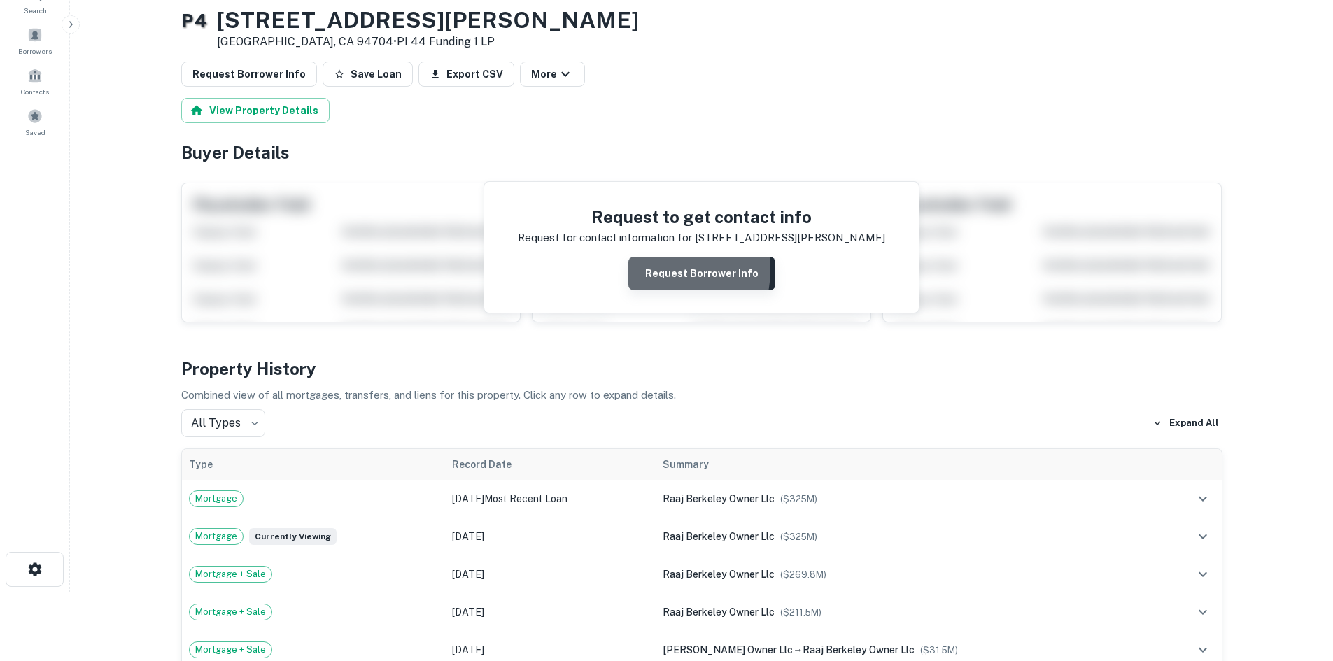
click at [658, 271] on button "Request Borrower Info" at bounding box center [701, 274] width 147 height 34
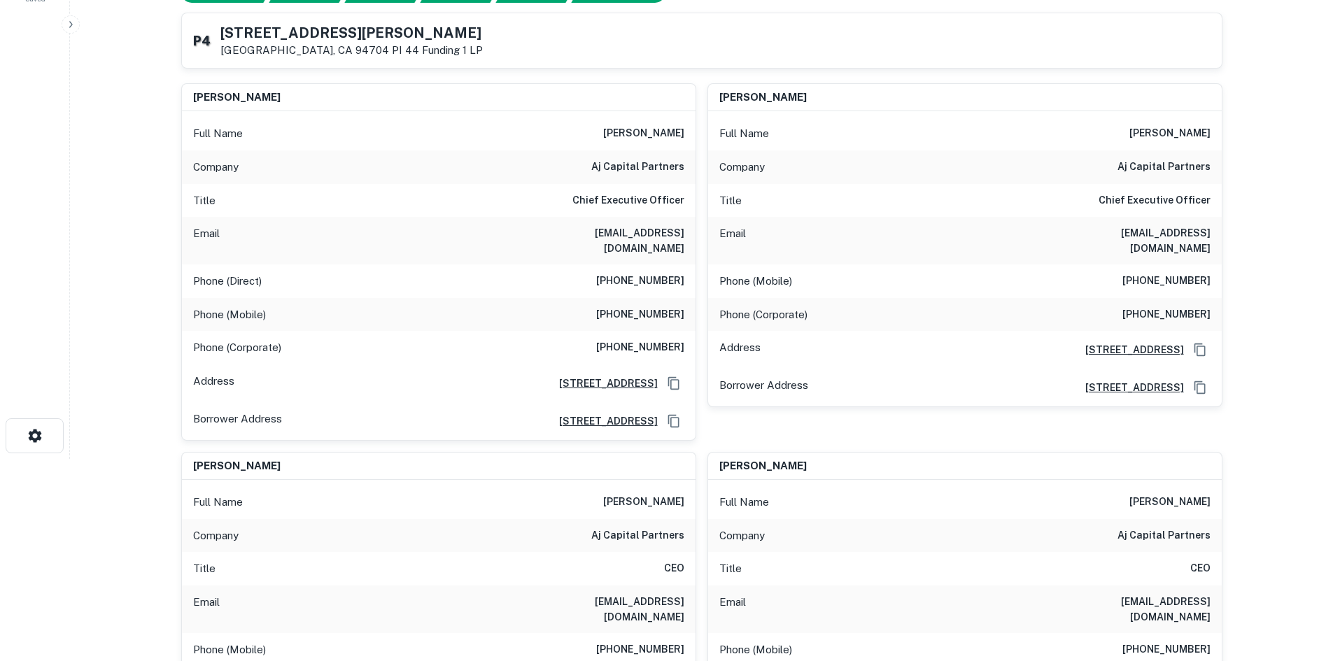
scroll to position [203, 0]
drag, startPoint x: 683, startPoint y: 235, endPoint x: 607, endPoint y: 227, distance: 76.7
click at [607, 227] on div "Email [EMAIL_ADDRESS][DOMAIN_NAME]" at bounding box center [439, 240] width 514 height 48
copy h6 "[EMAIL_ADDRESS][DOMAIN_NAME]"
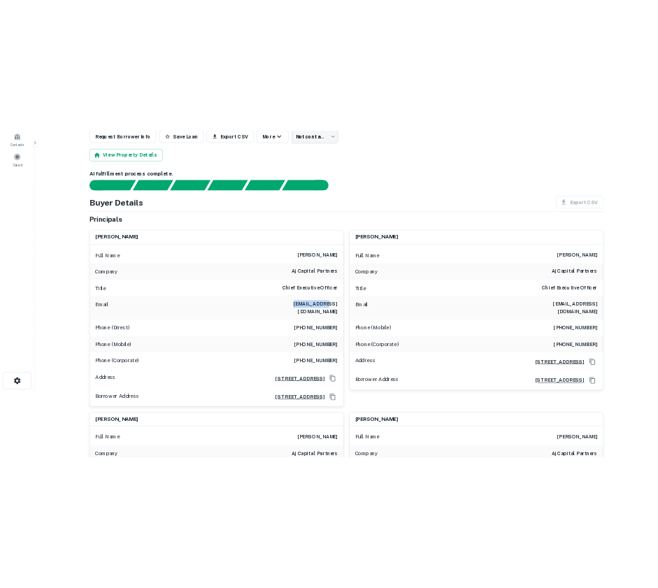
scroll to position [134, 0]
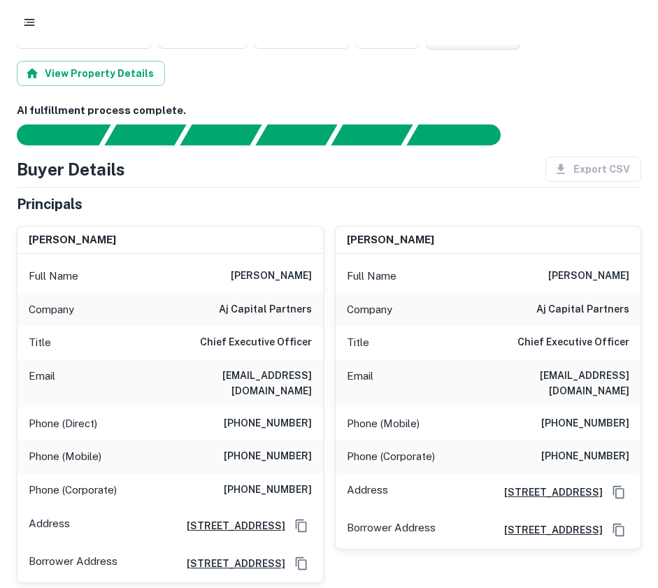
click at [565, 381] on h6 "[EMAIL_ADDRESS][DOMAIN_NAME]" at bounding box center [546, 383] width 168 height 31
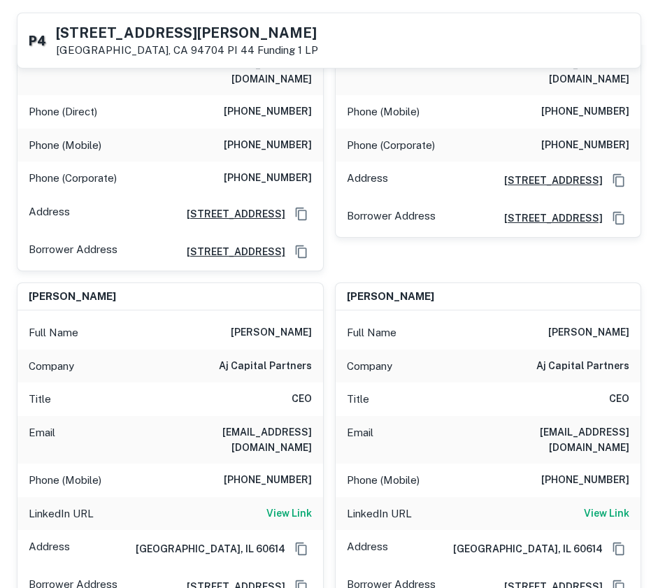
scroll to position [449, 0]
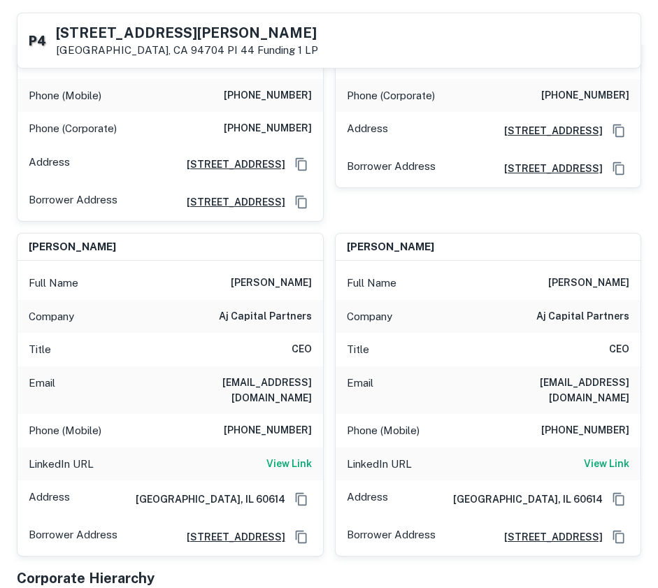
click at [590, 289] on h6 "[PERSON_NAME]" at bounding box center [589, 283] width 81 height 17
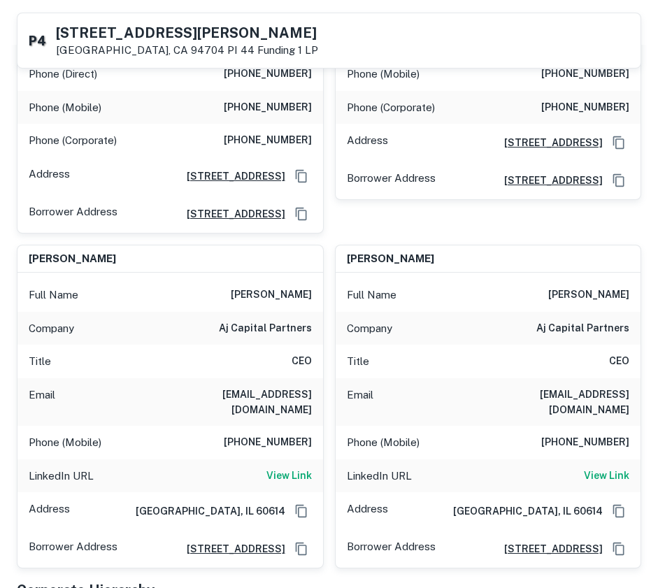
scroll to position [437, 0]
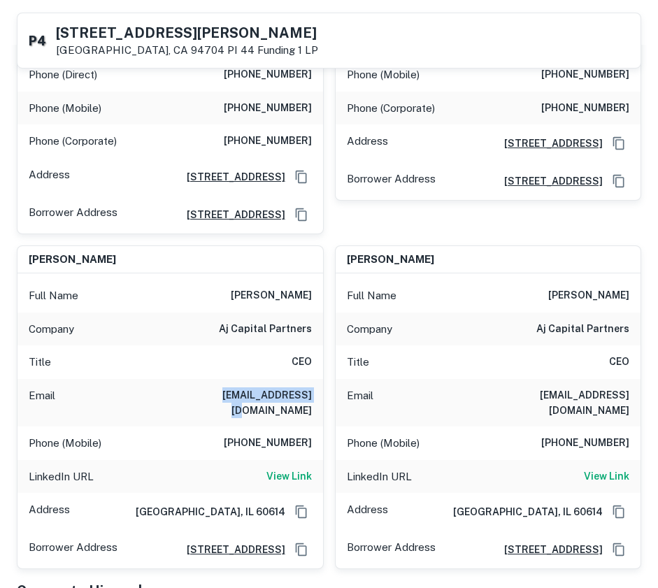
drag, startPoint x: 218, startPoint y: 406, endPoint x: 311, endPoint y: 397, distance: 92.7
click at [311, 397] on div "Email [EMAIL_ADDRESS][DOMAIN_NAME]" at bounding box center [170, 403] width 306 height 48
copy h6 "[EMAIL_ADDRESS][DOMAIN_NAME]"
click at [598, 407] on h6 "[EMAIL_ADDRESS][DOMAIN_NAME]" at bounding box center [546, 403] width 168 height 31
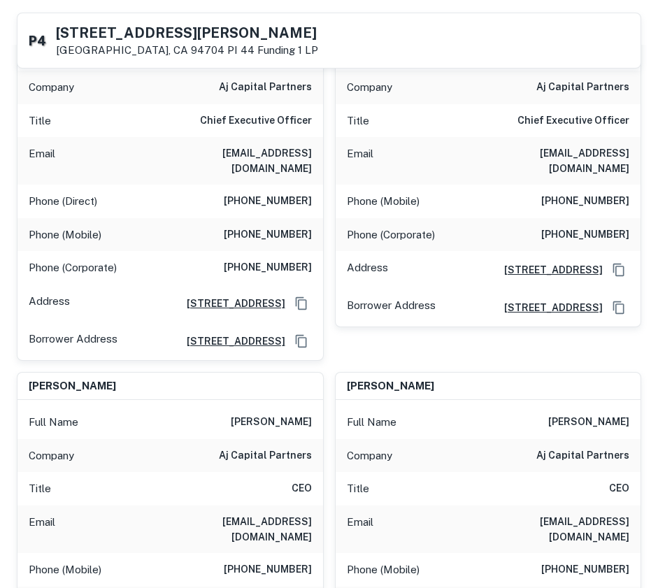
scroll to position [291, 0]
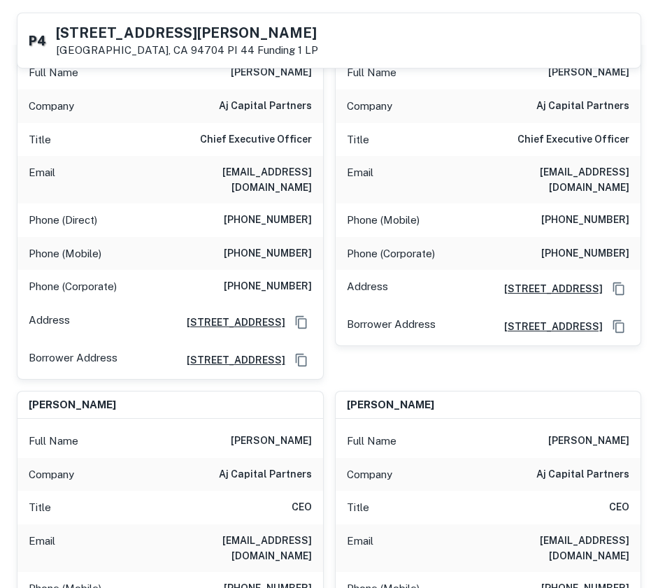
click at [539, 371] on div "[PERSON_NAME] Full Name [PERSON_NAME] Company aj capital partners Title Chief E…" at bounding box center [483, 195] width 318 height 369
click at [598, 341] on div "Borrower Address [STREET_ADDRESS]" at bounding box center [489, 327] width 306 height 38
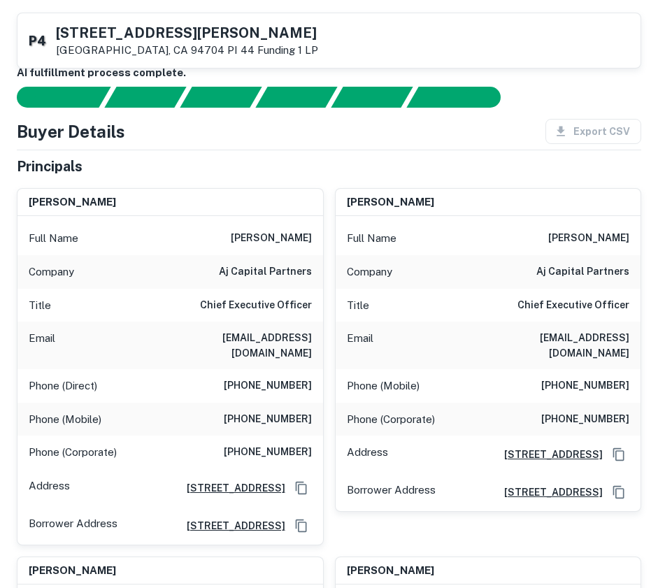
scroll to position [125, 0]
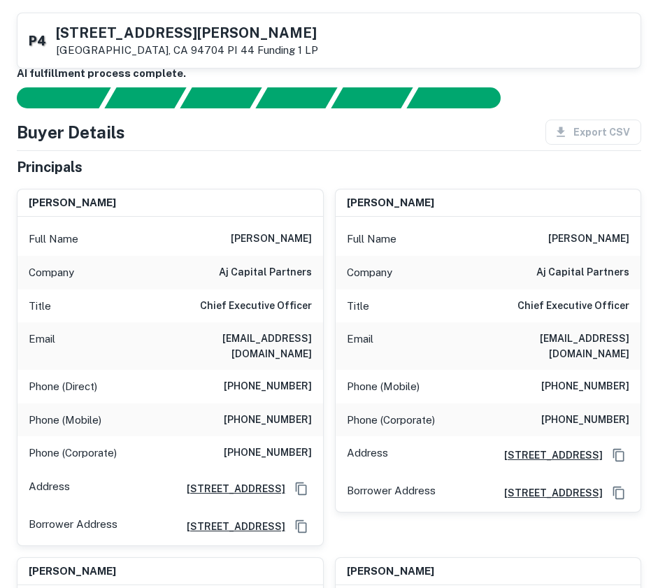
click at [590, 162] on div "Principals" at bounding box center [329, 167] width 625 height 21
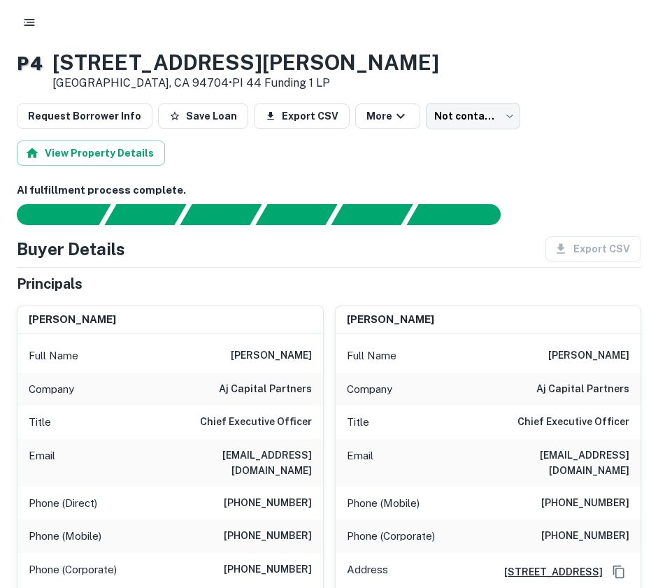
scroll to position [0, 0]
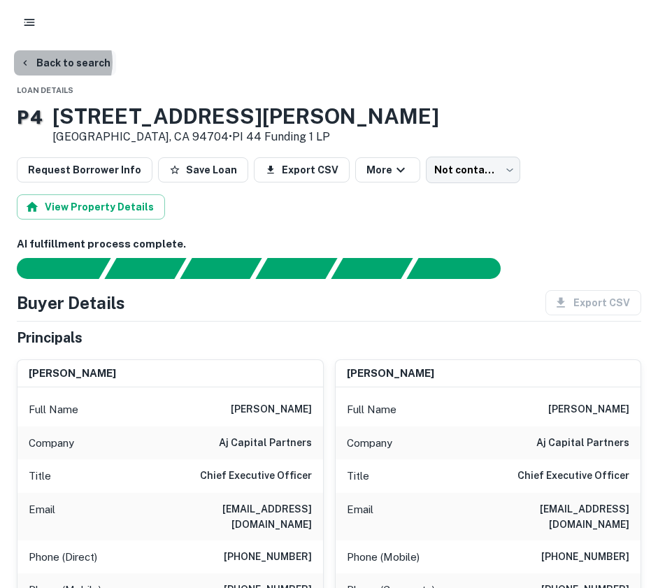
click at [48, 62] on button "Back to search" at bounding box center [65, 62] width 102 height 25
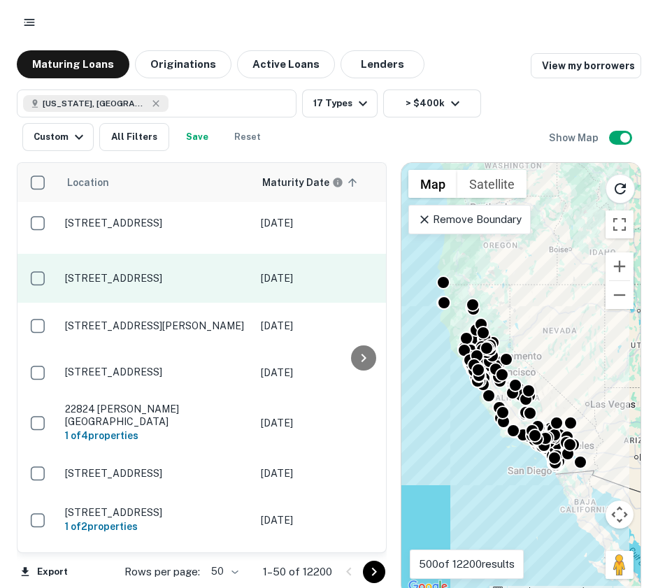
scroll to position [1891, 0]
